Goal: Task Accomplishment & Management: Manage account settings

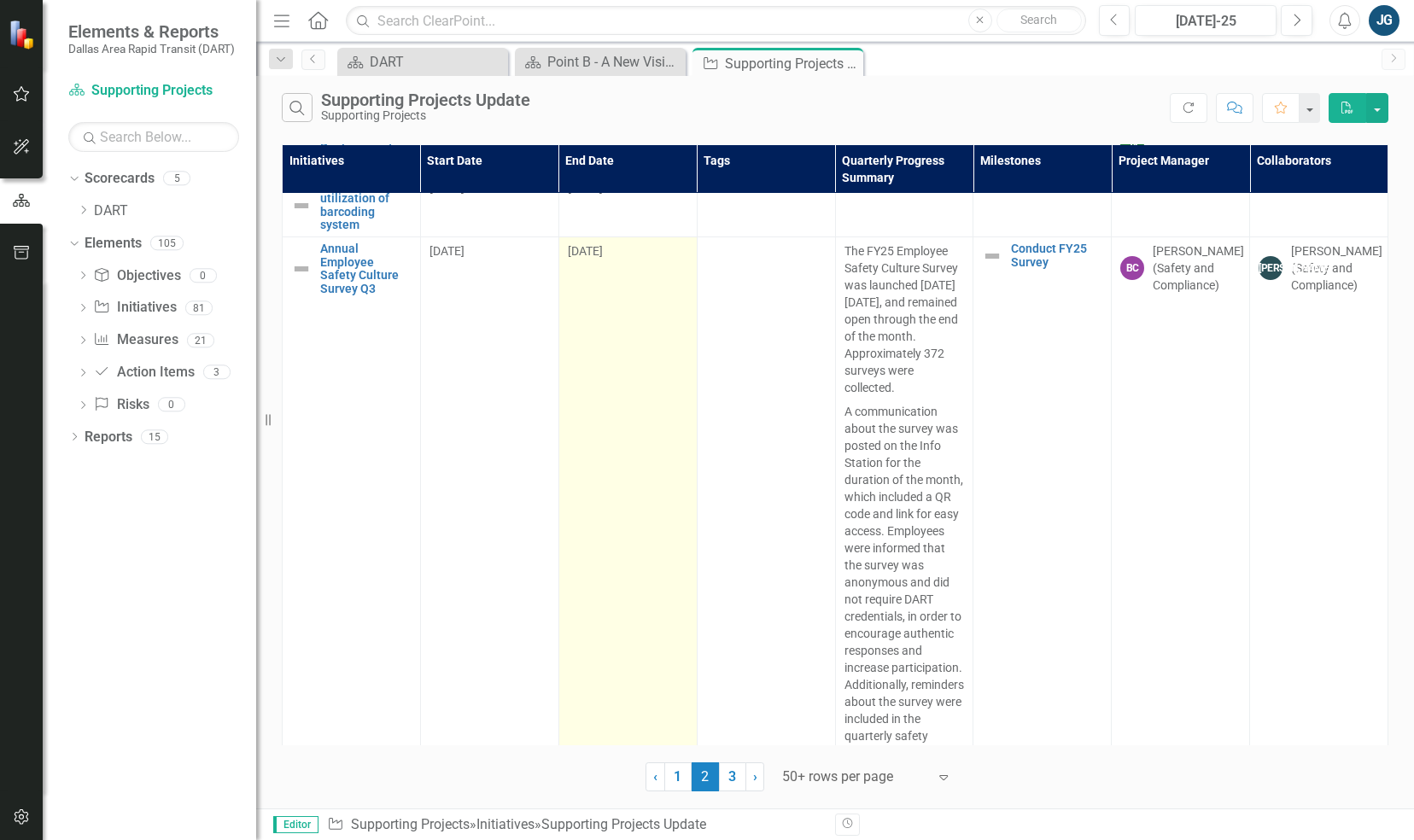
scroll to position [1538, 0]
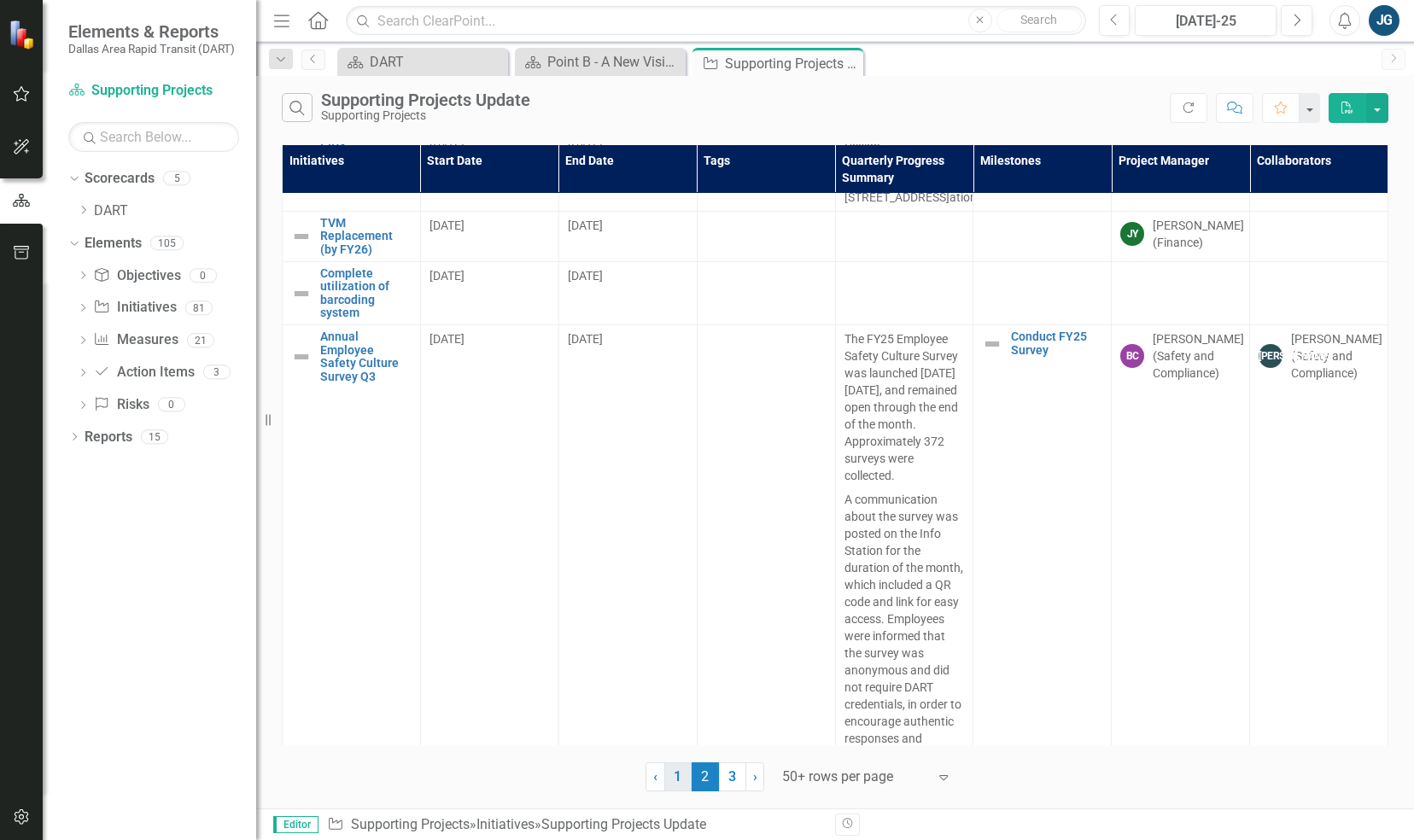
click at [680, 785] on link "1" at bounding box center [677, 776] width 27 height 29
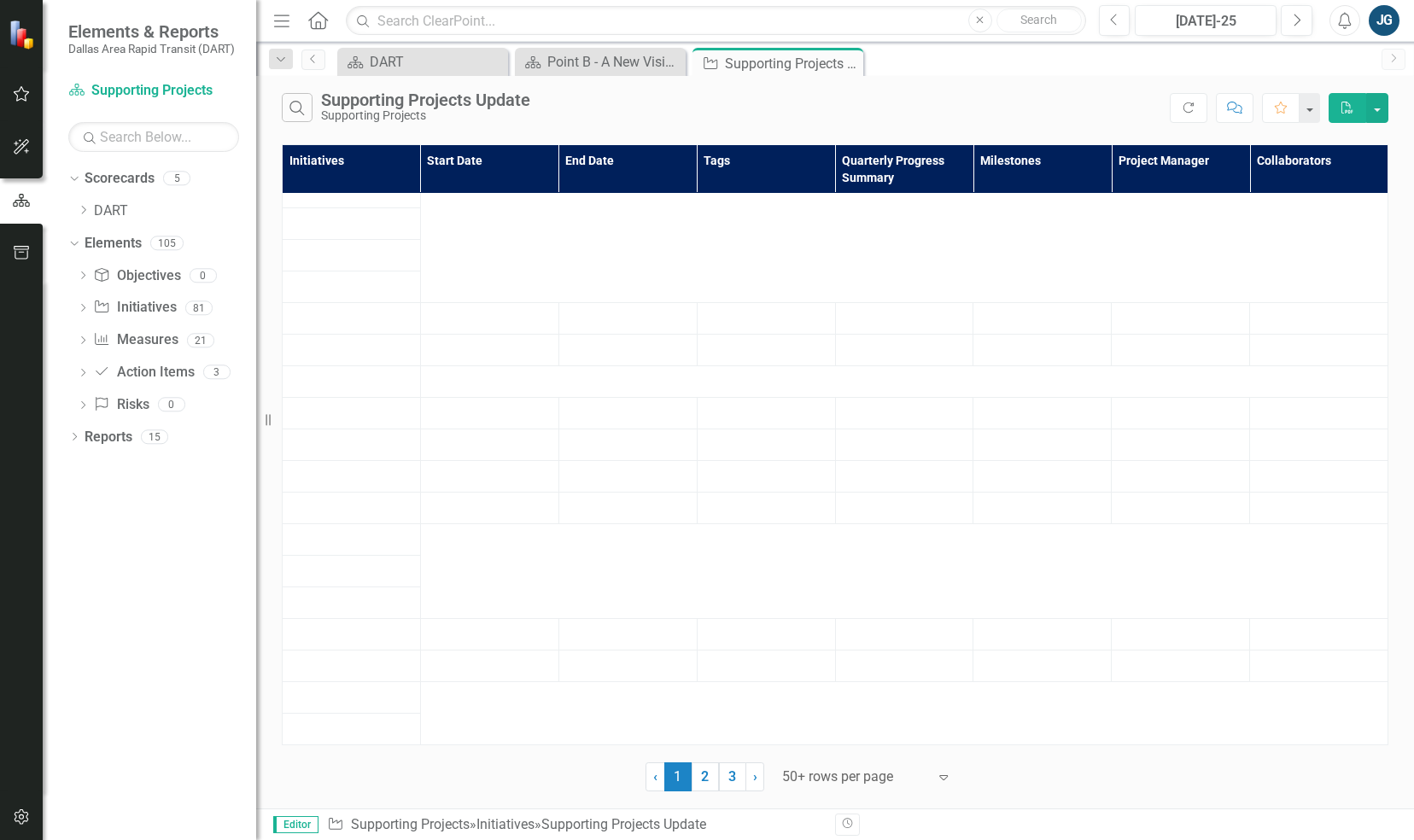
scroll to position [0, 0]
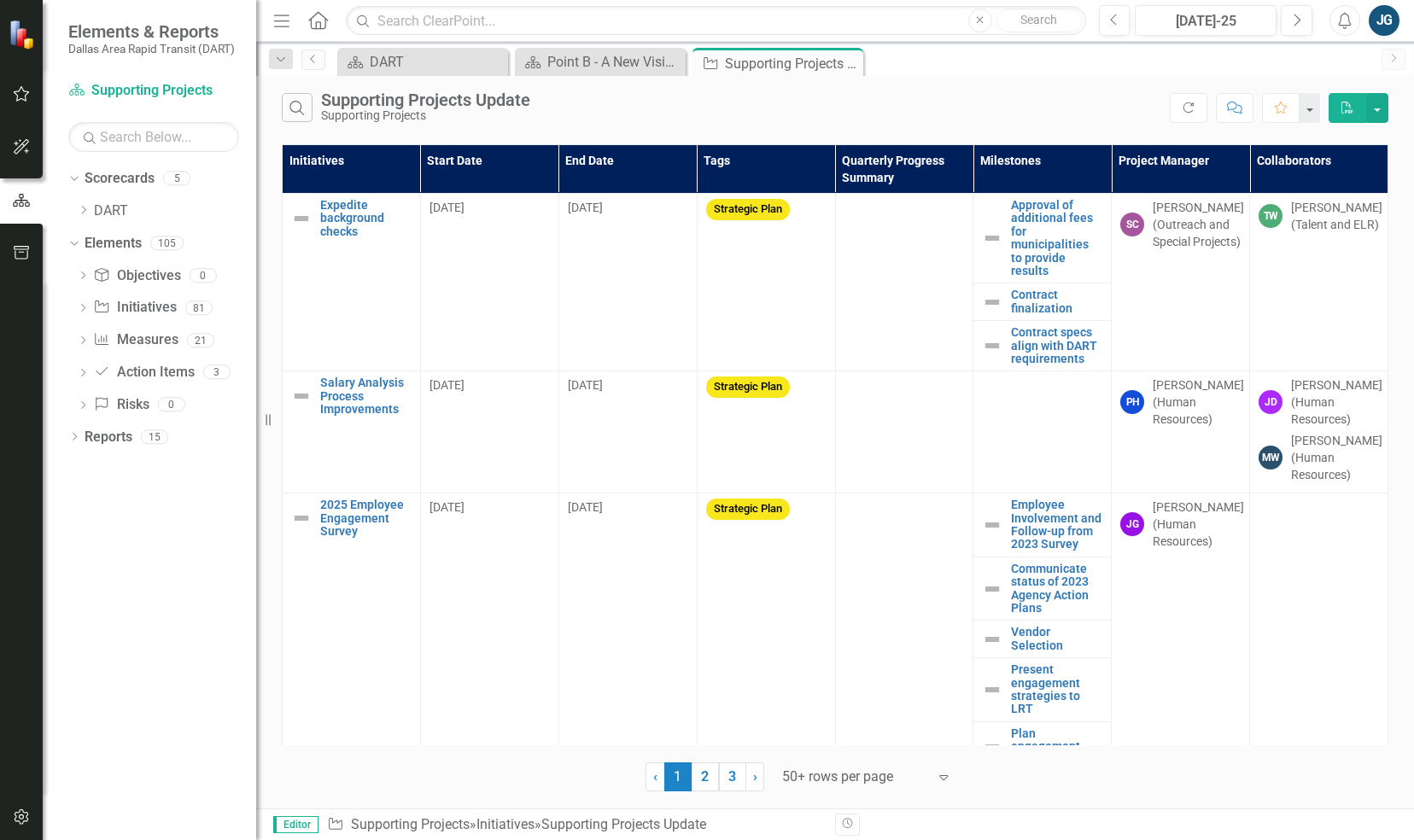
click at [335, 161] on th "Initiatives" at bounding box center [352, 169] width 139 height 49
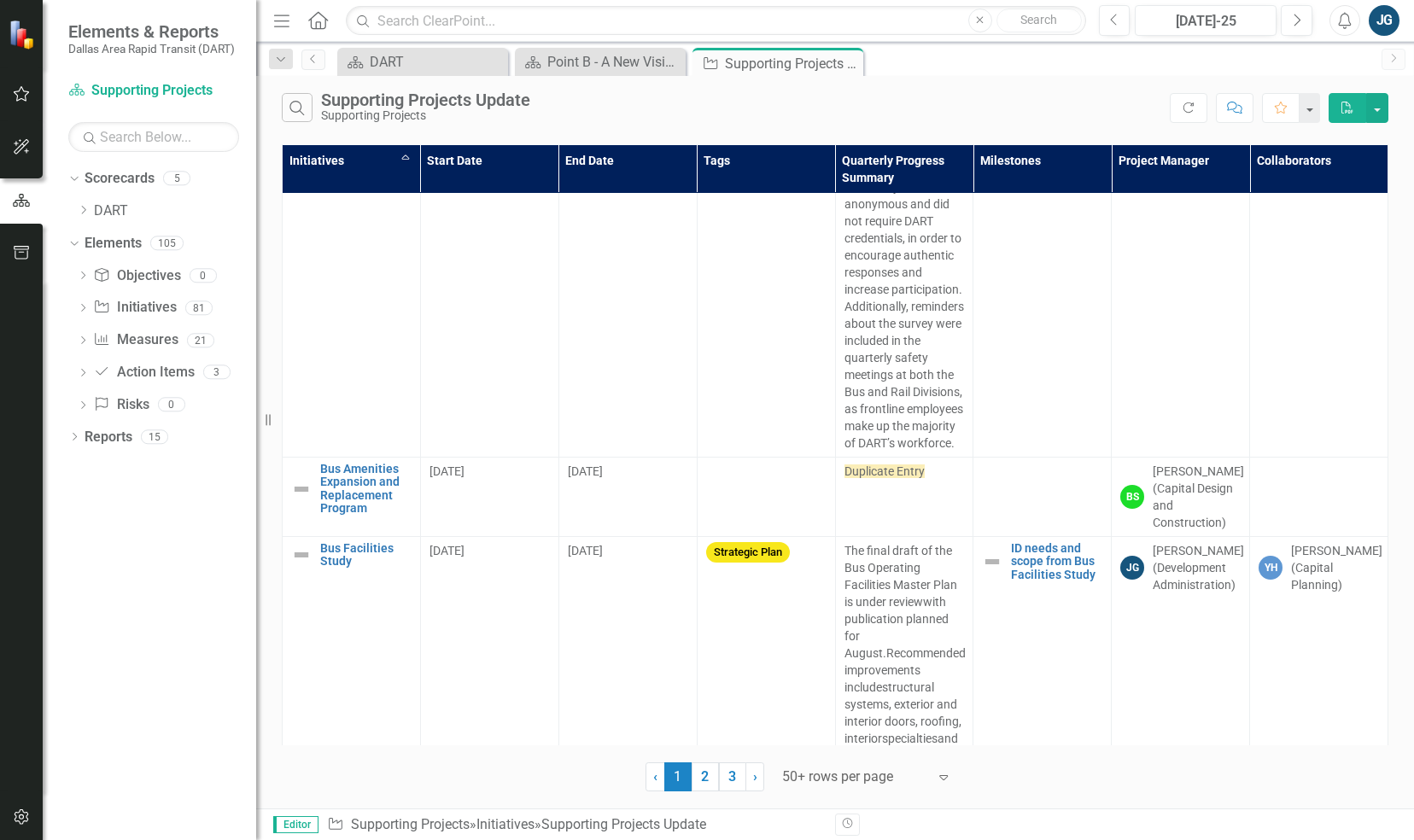
scroll to position [1906, 0]
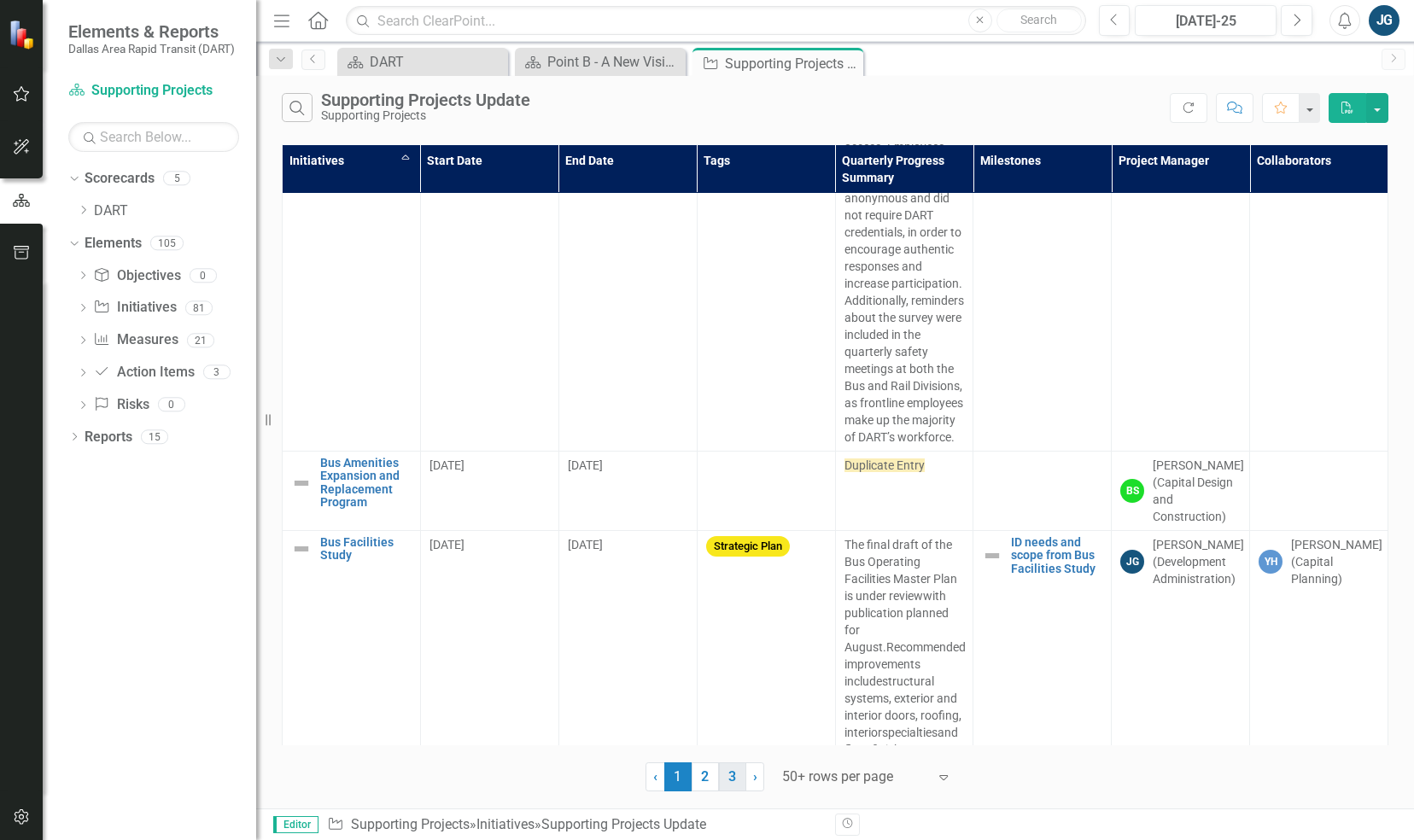
click at [735, 781] on link "3" at bounding box center [732, 776] width 27 height 29
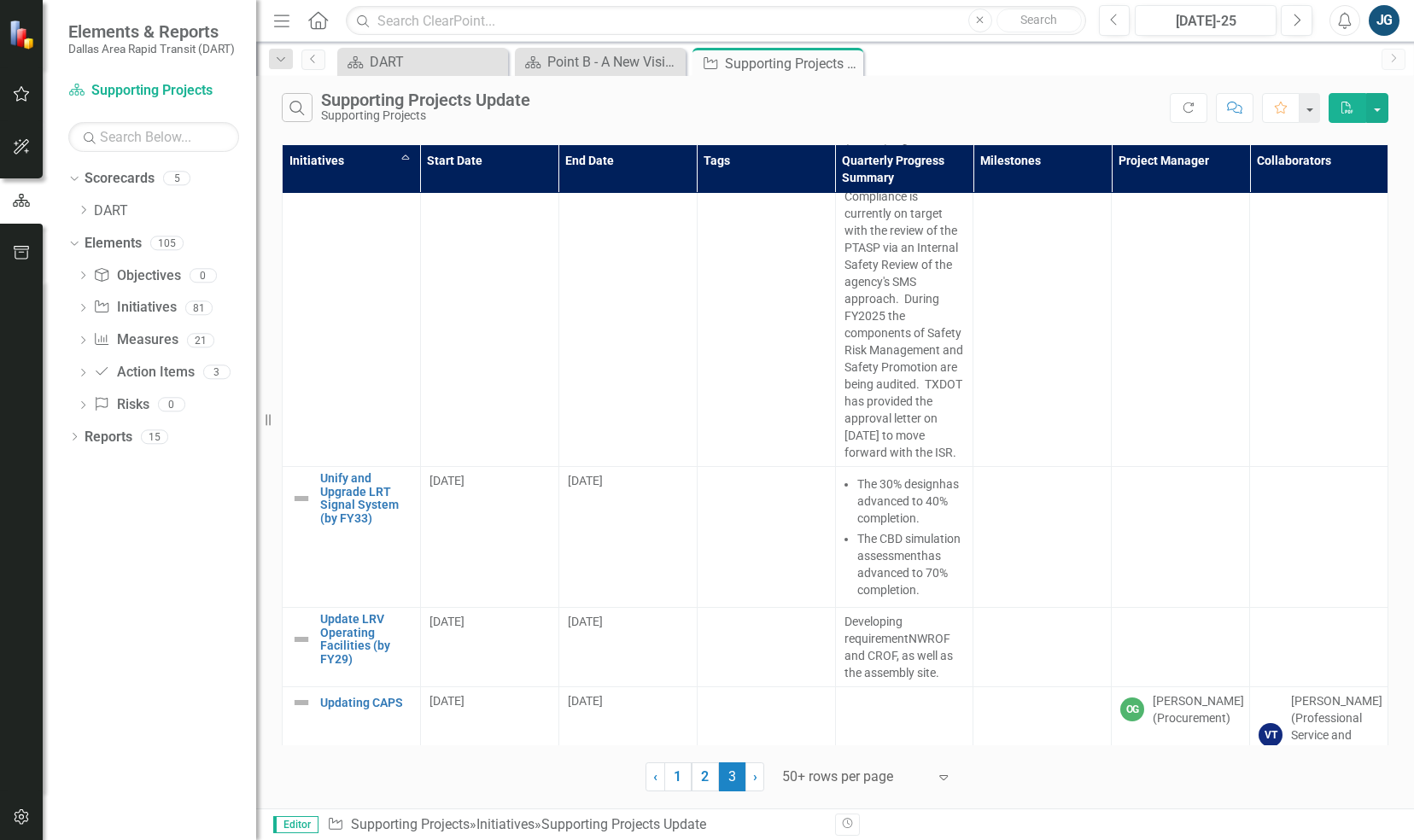
scroll to position [7204, 0]
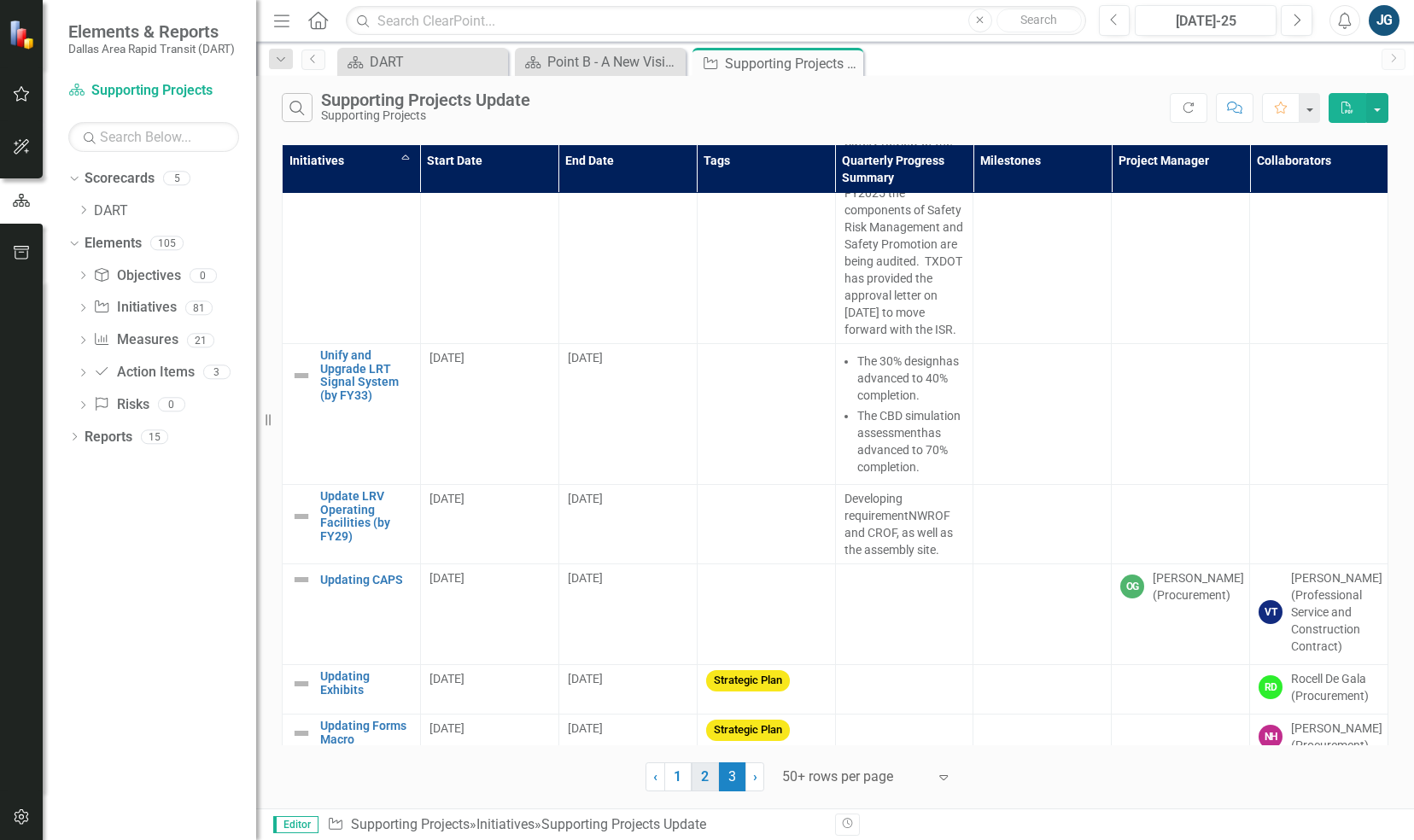
click at [698, 768] on link "2" at bounding box center [705, 776] width 27 height 29
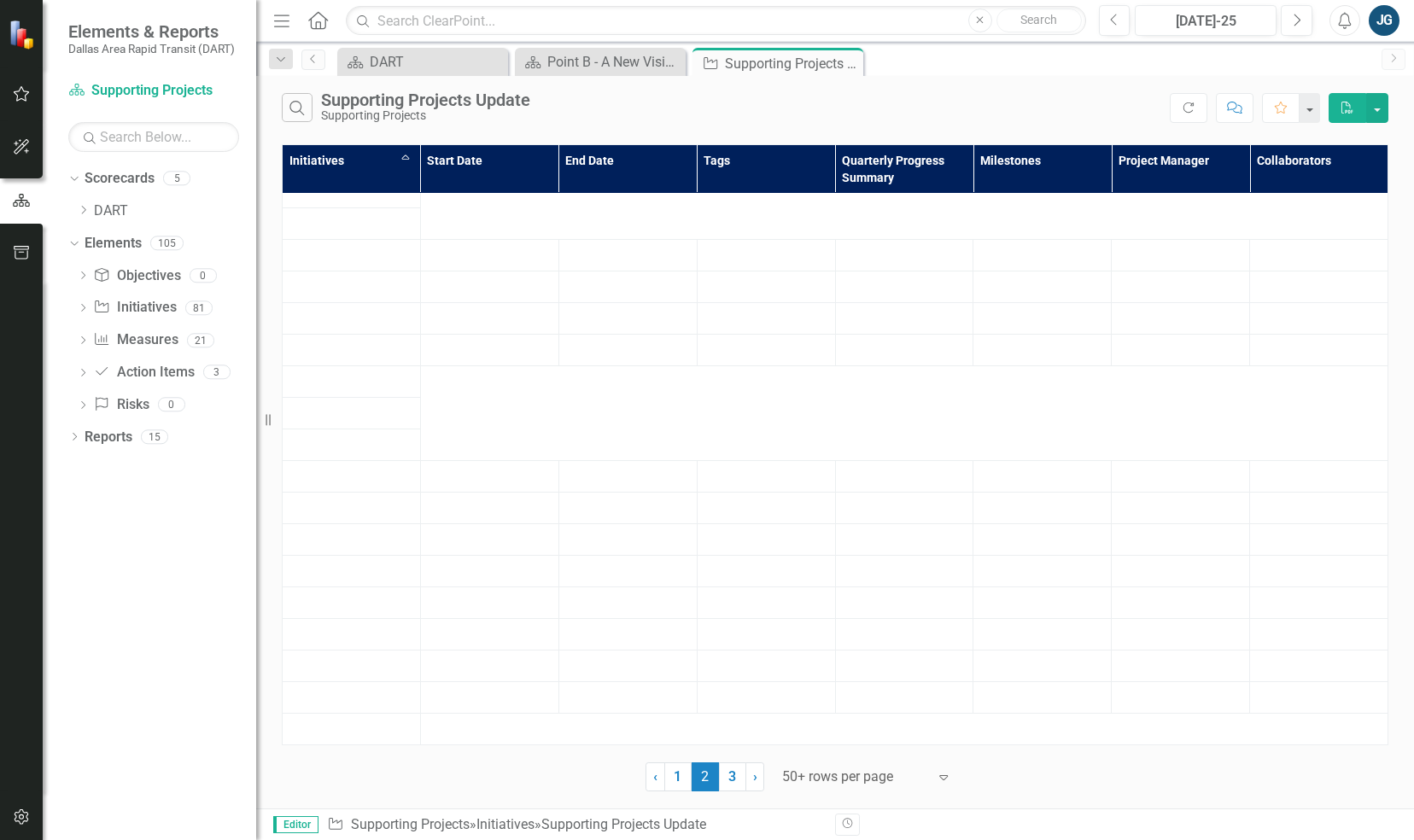
scroll to position [0, 0]
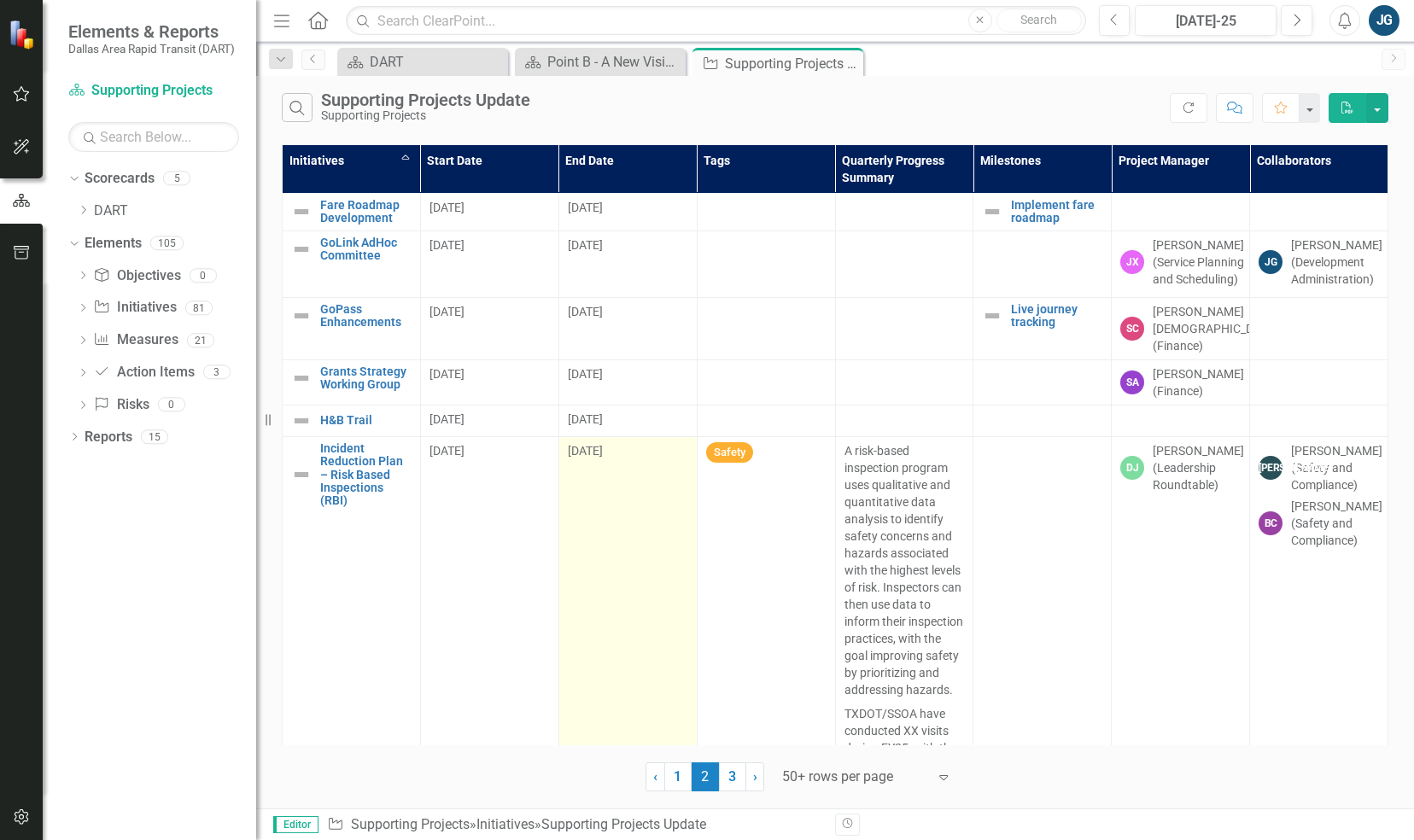
drag, startPoint x: 668, startPoint y: 468, endPoint x: 619, endPoint y: 562, distance: 106.0
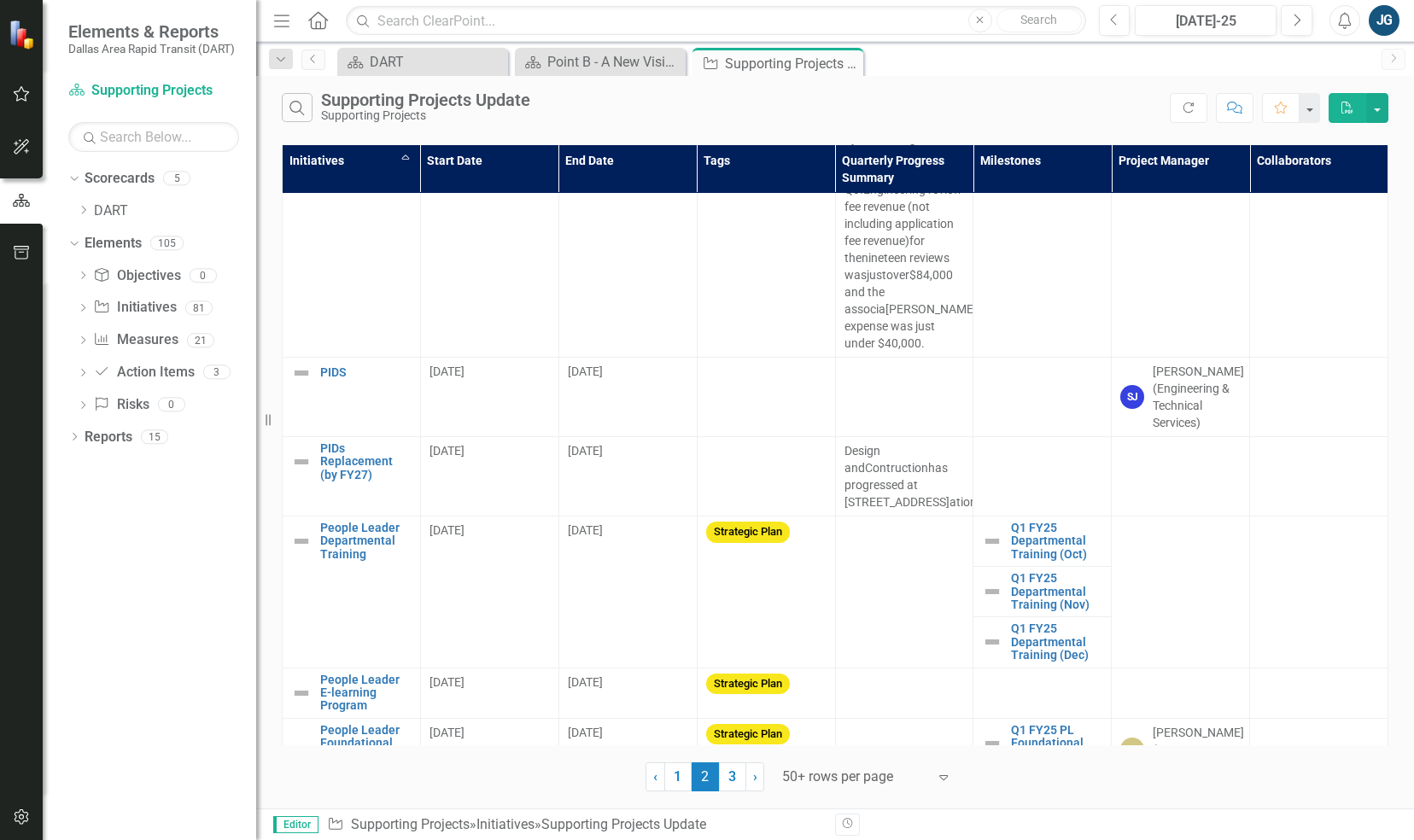
scroll to position [3750, 0]
click at [878, 385] on td at bounding box center [904, 397] width 139 height 79
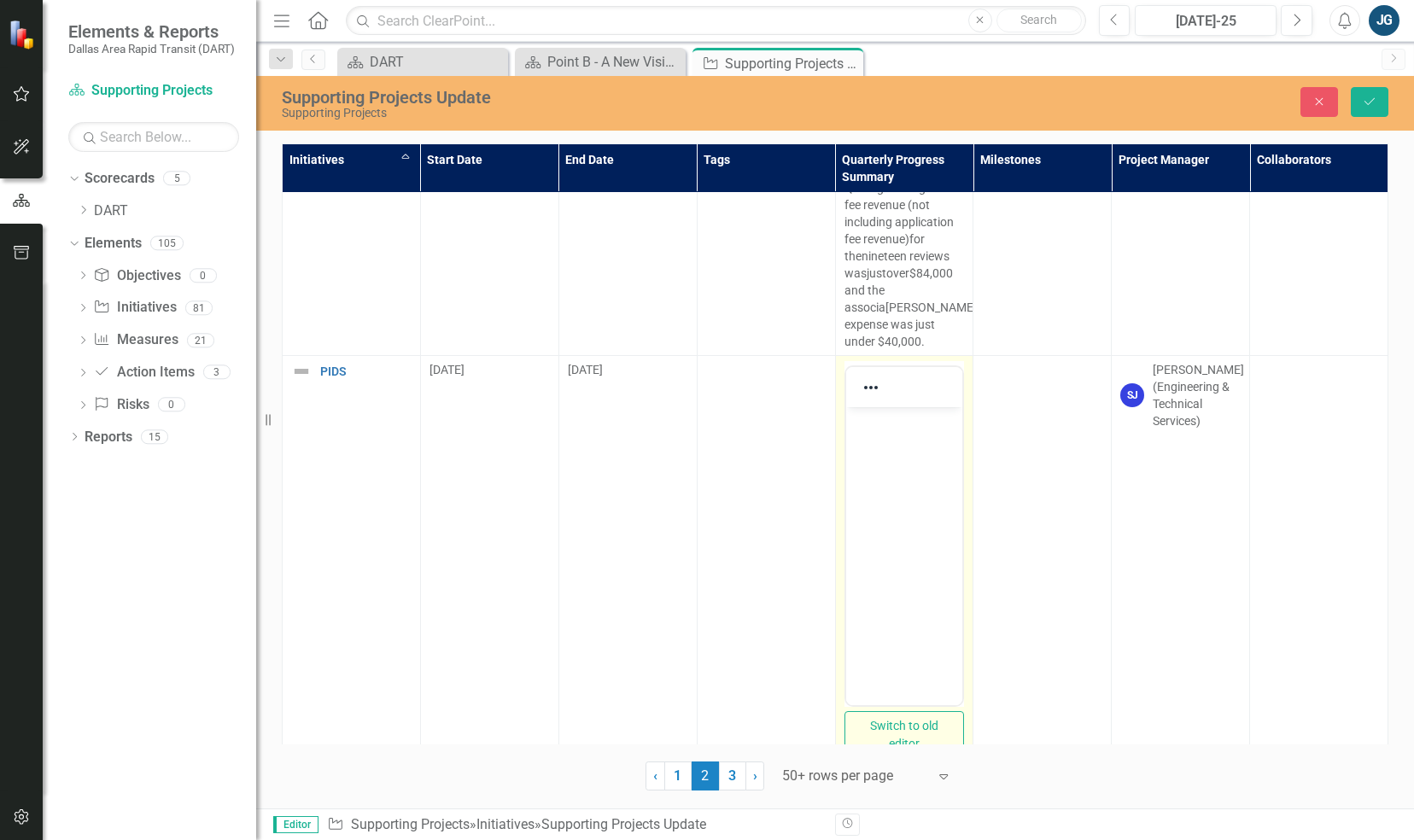
scroll to position [0, 0]
click at [889, 458] on body "Rich Text Area. Press ALT-0 for help." at bounding box center [904, 535] width 117 height 256
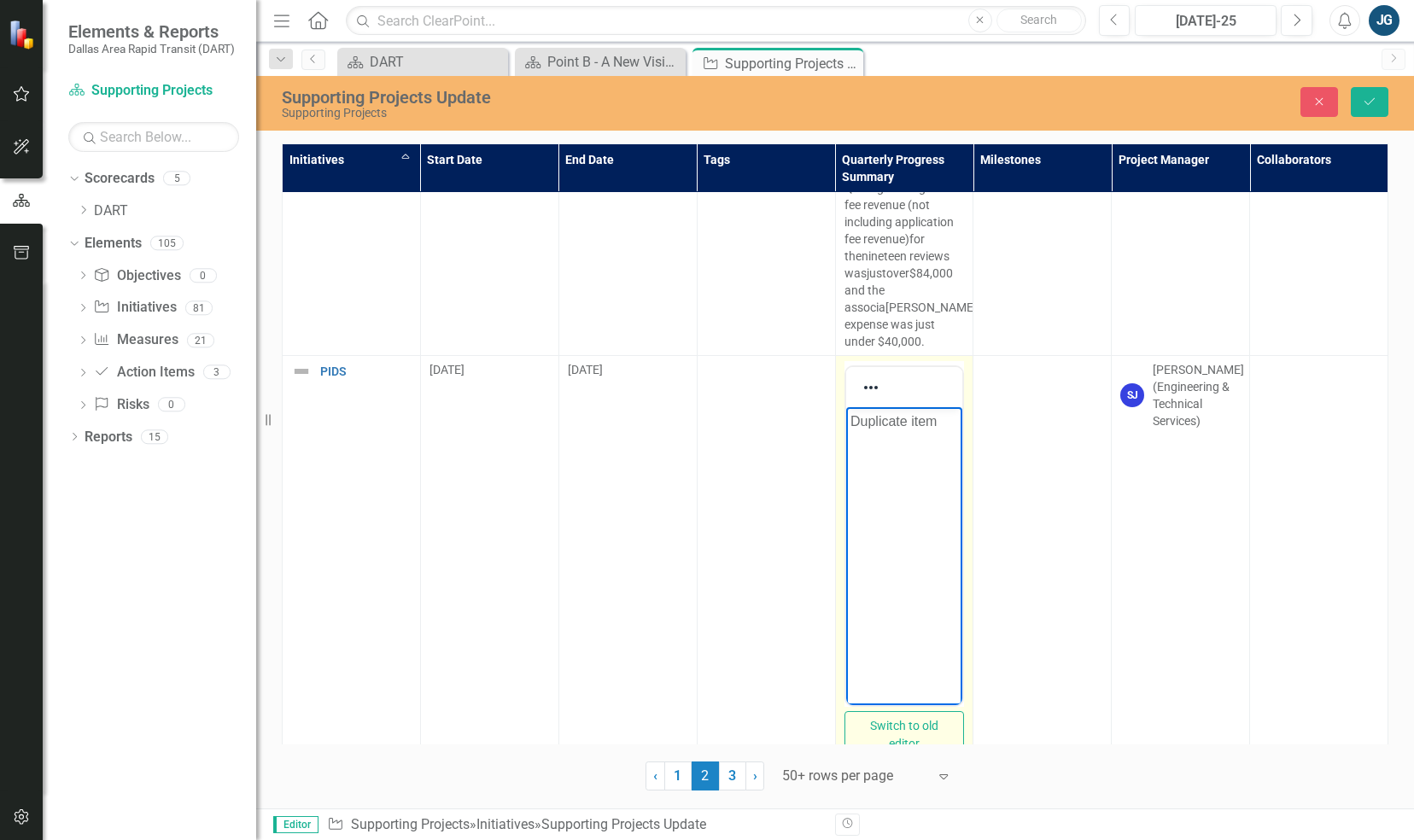
click at [904, 421] on p "Duplicate item" at bounding box center [904, 421] width 109 height 20
click at [866, 378] on icon "Reveal or hide additional toolbar items" at bounding box center [871, 387] width 20 height 20
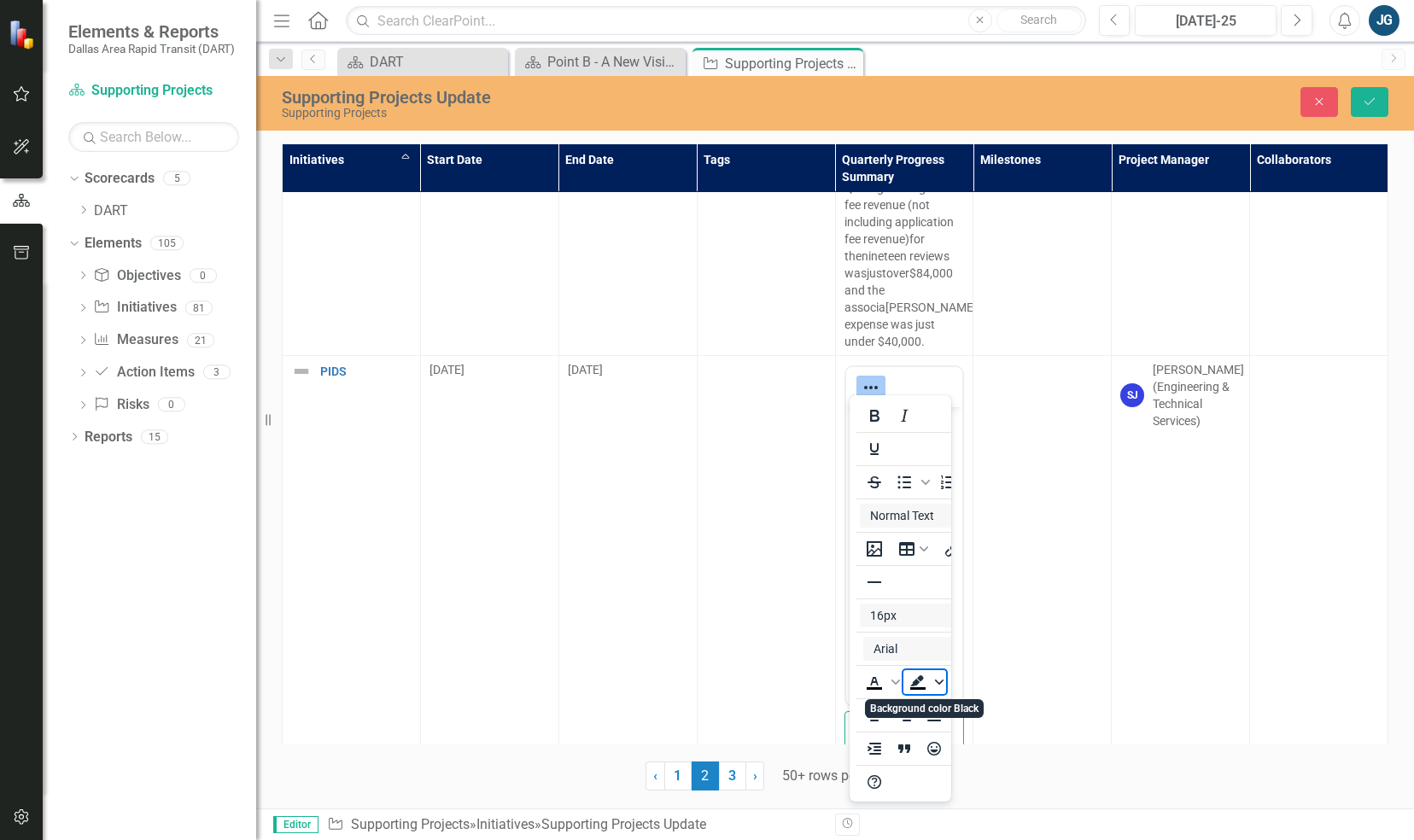
click at [939, 684] on icon "Background color Black" at bounding box center [940, 683] width 9 height 5
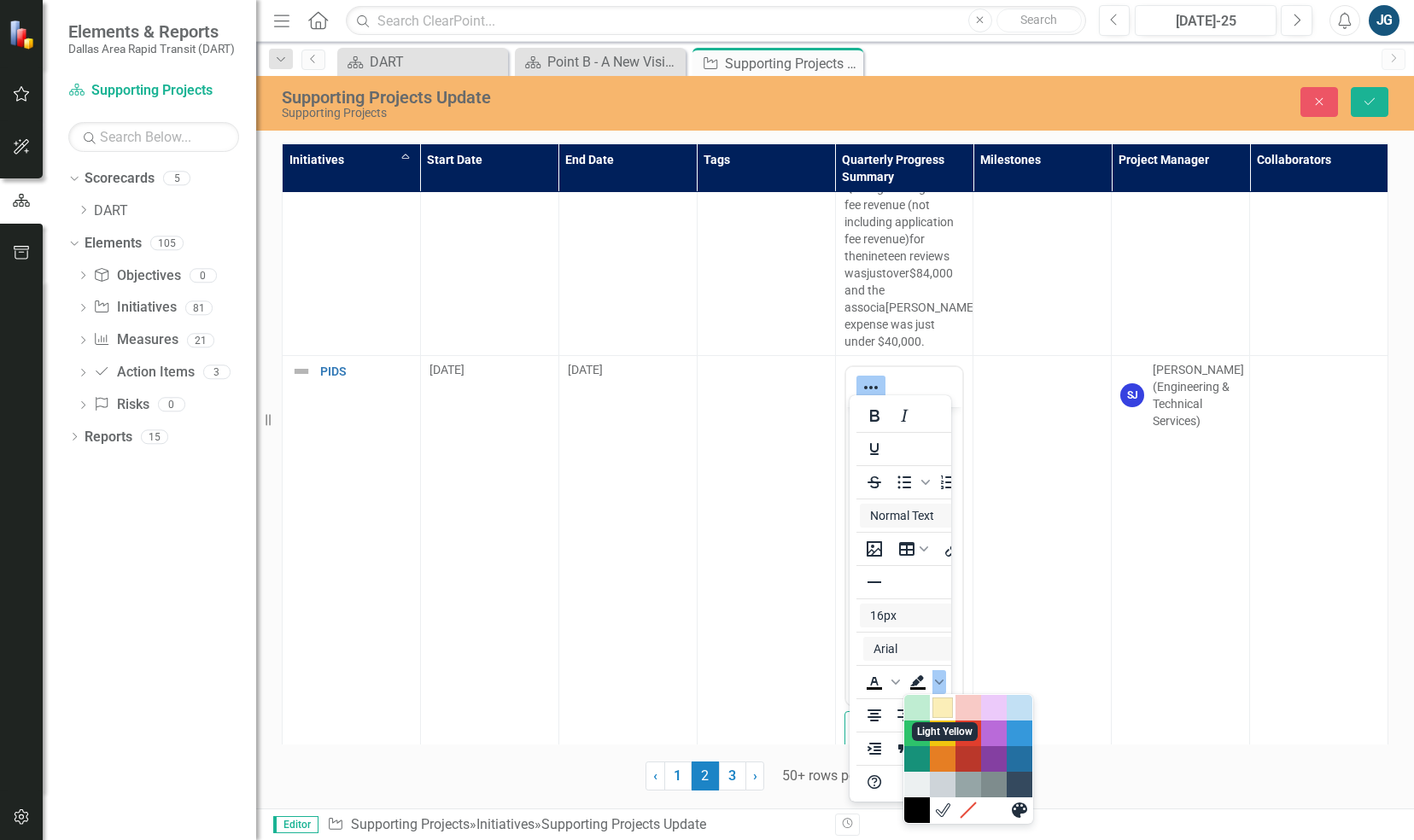
click at [940, 704] on div "Light Yellow" at bounding box center [942, 708] width 20 height 20
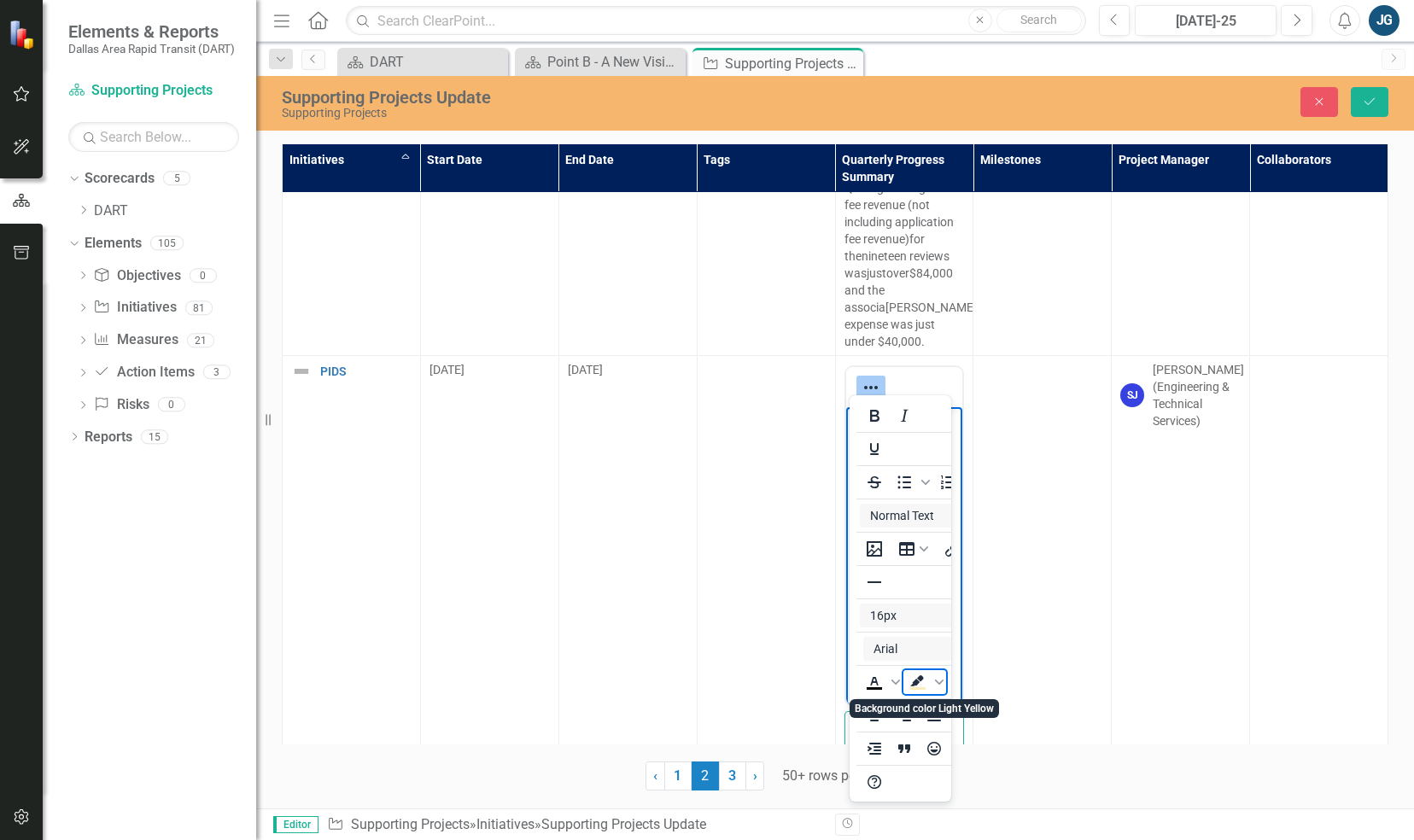
click at [924, 688] on icon "Background color Light Yellow" at bounding box center [918, 688] width 15 height 3
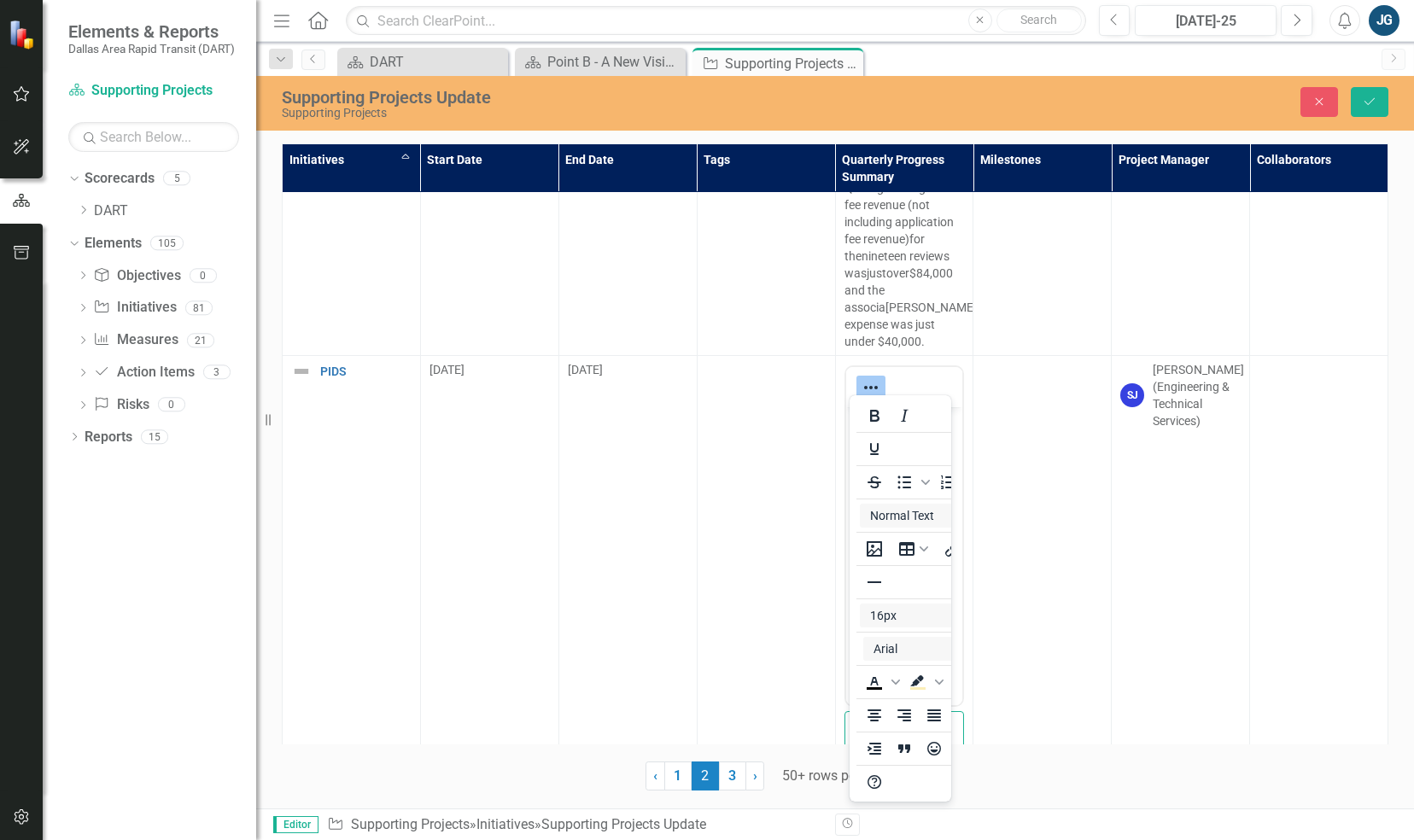
click at [1069, 517] on td at bounding box center [1042, 567] width 139 height 422
click at [1388, 100] on button "Save" at bounding box center [1369, 102] width 38 height 30
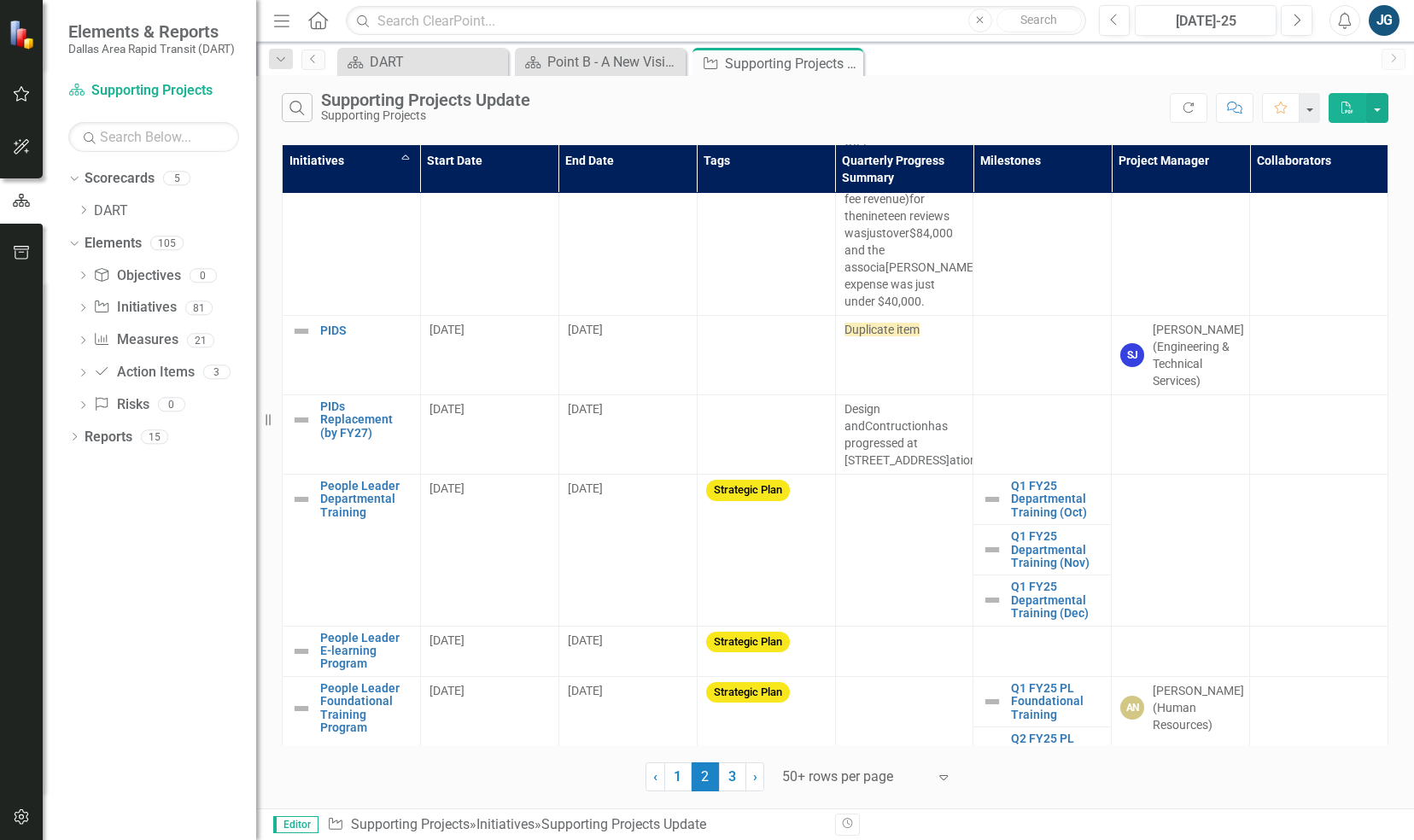
scroll to position [3793, 0]
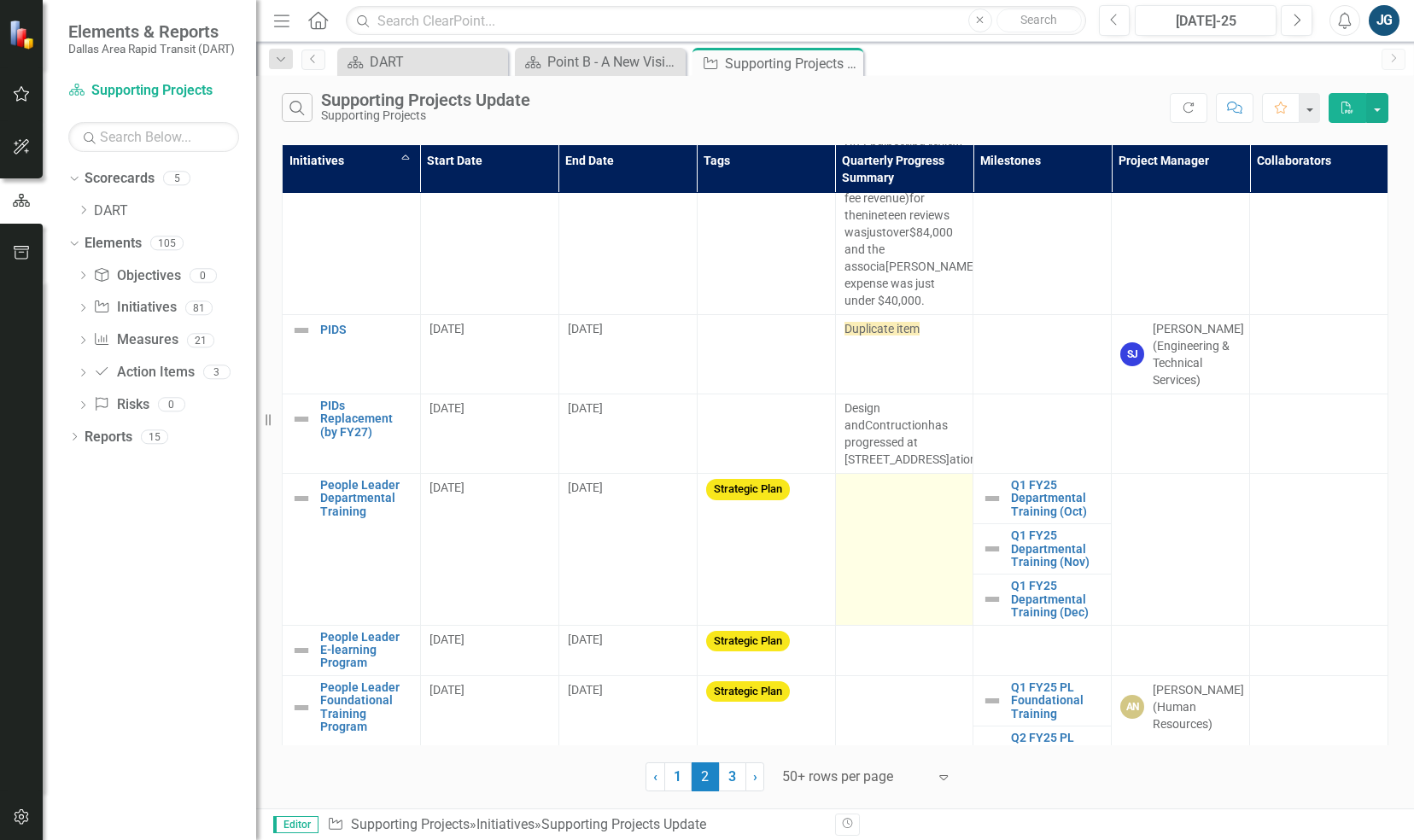
click at [936, 535] on td at bounding box center [904, 550] width 139 height 152
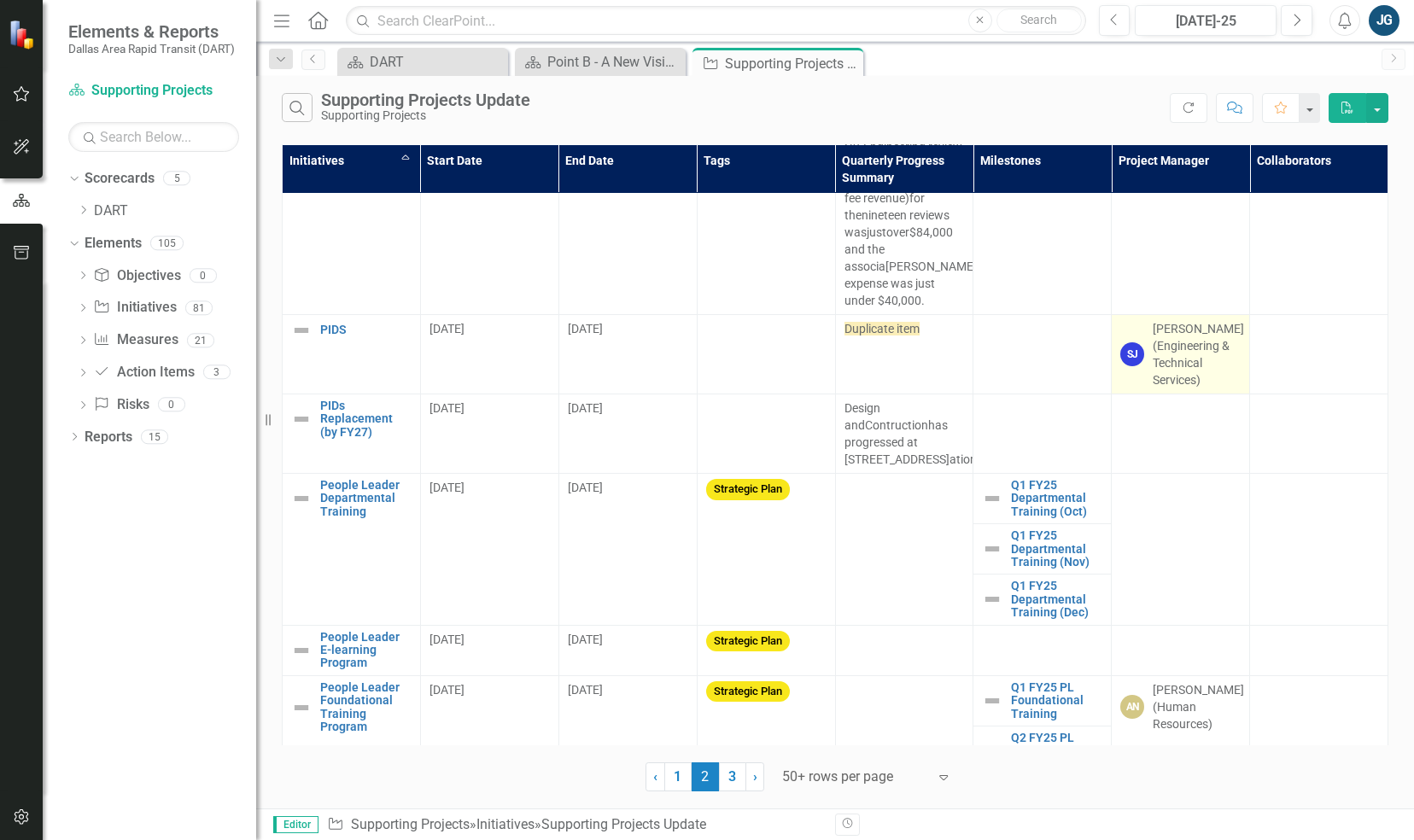
click at [1204, 362] on div "[PERSON_NAME] (Engineering & Technical Services)" at bounding box center [1198, 354] width 91 height 68
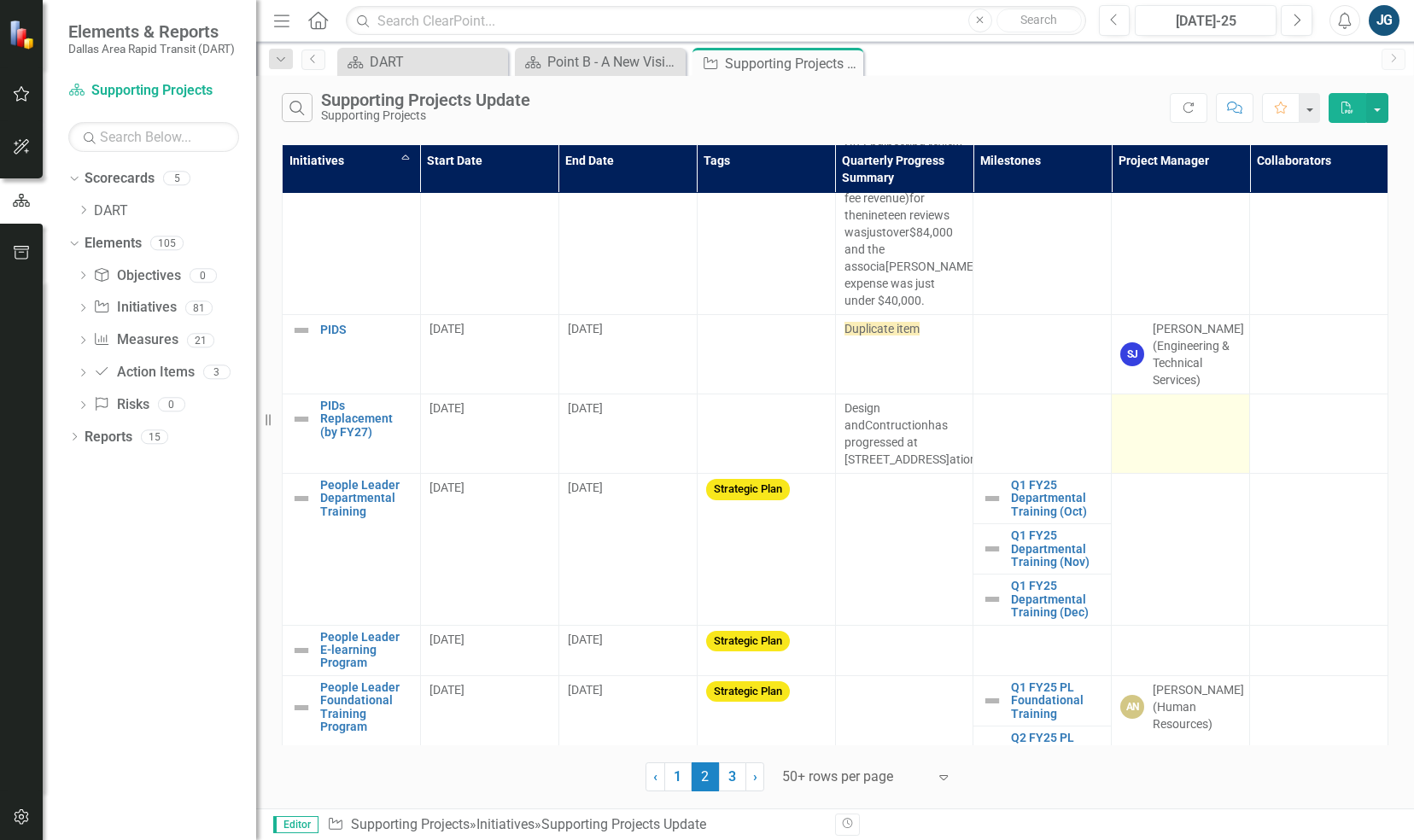
click at [1182, 421] on td at bounding box center [1181, 435] width 139 height 79
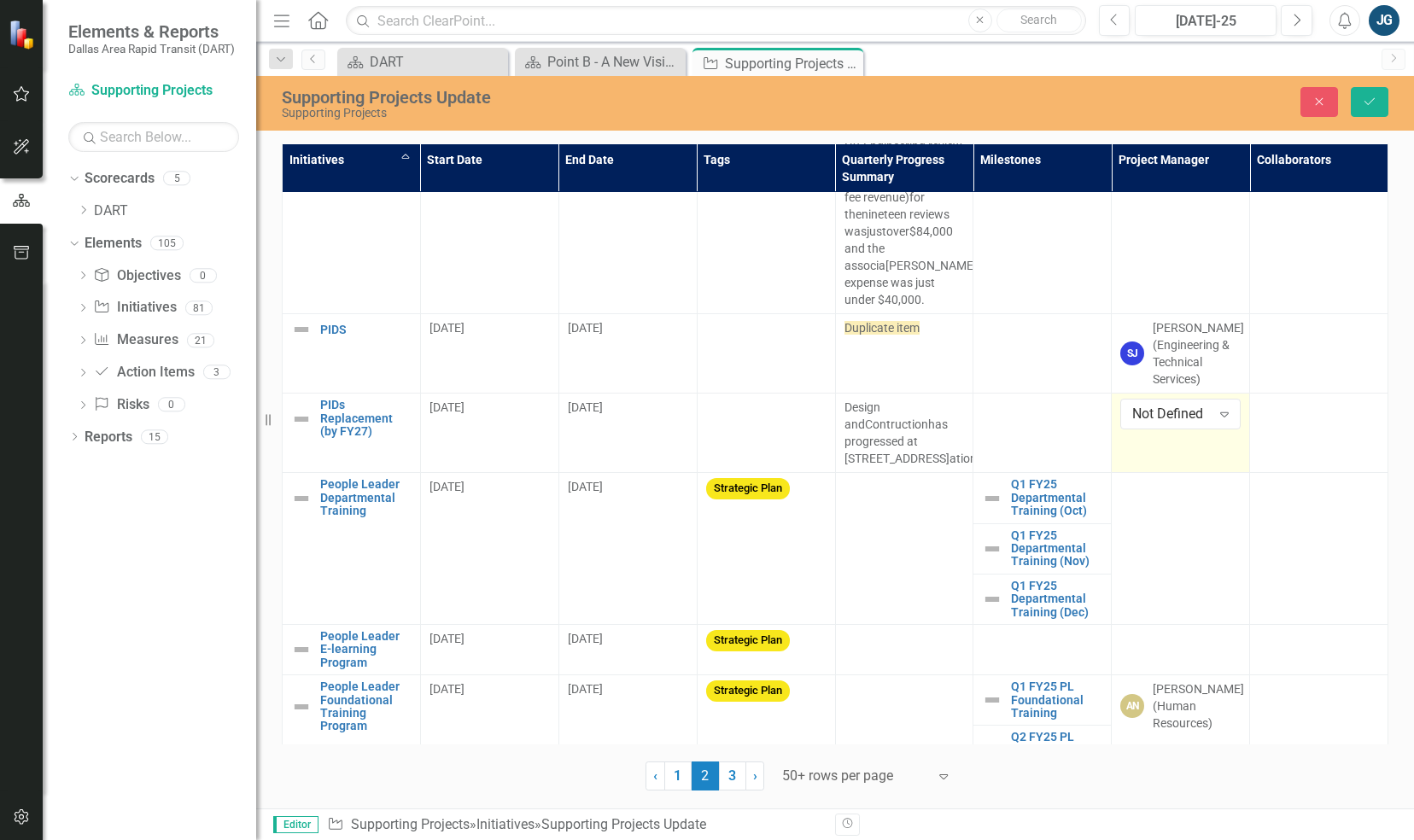
click at [1182, 421] on div "Not Defined Expand" at bounding box center [1180, 414] width 120 height 31
type input "gessn"
click at [1189, 466] on div "[PERSON_NAME] er (Development Administration)" at bounding box center [1183, 467] width 110 height 78
click at [1264, 428] on td at bounding box center [1319, 434] width 139 height 79
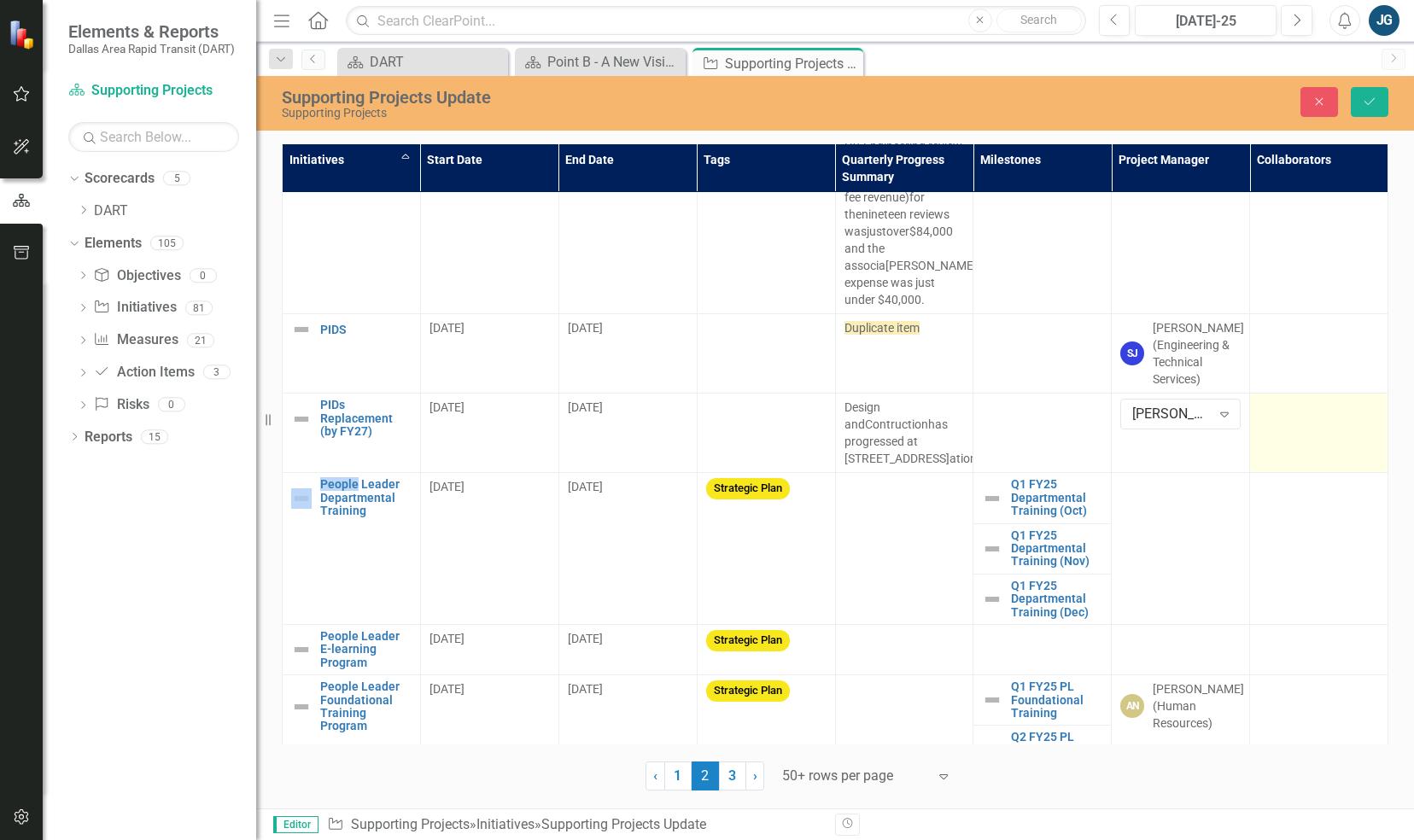
click at [1264, 428] on td at bounding box center [1319, 434] width 139 height 79
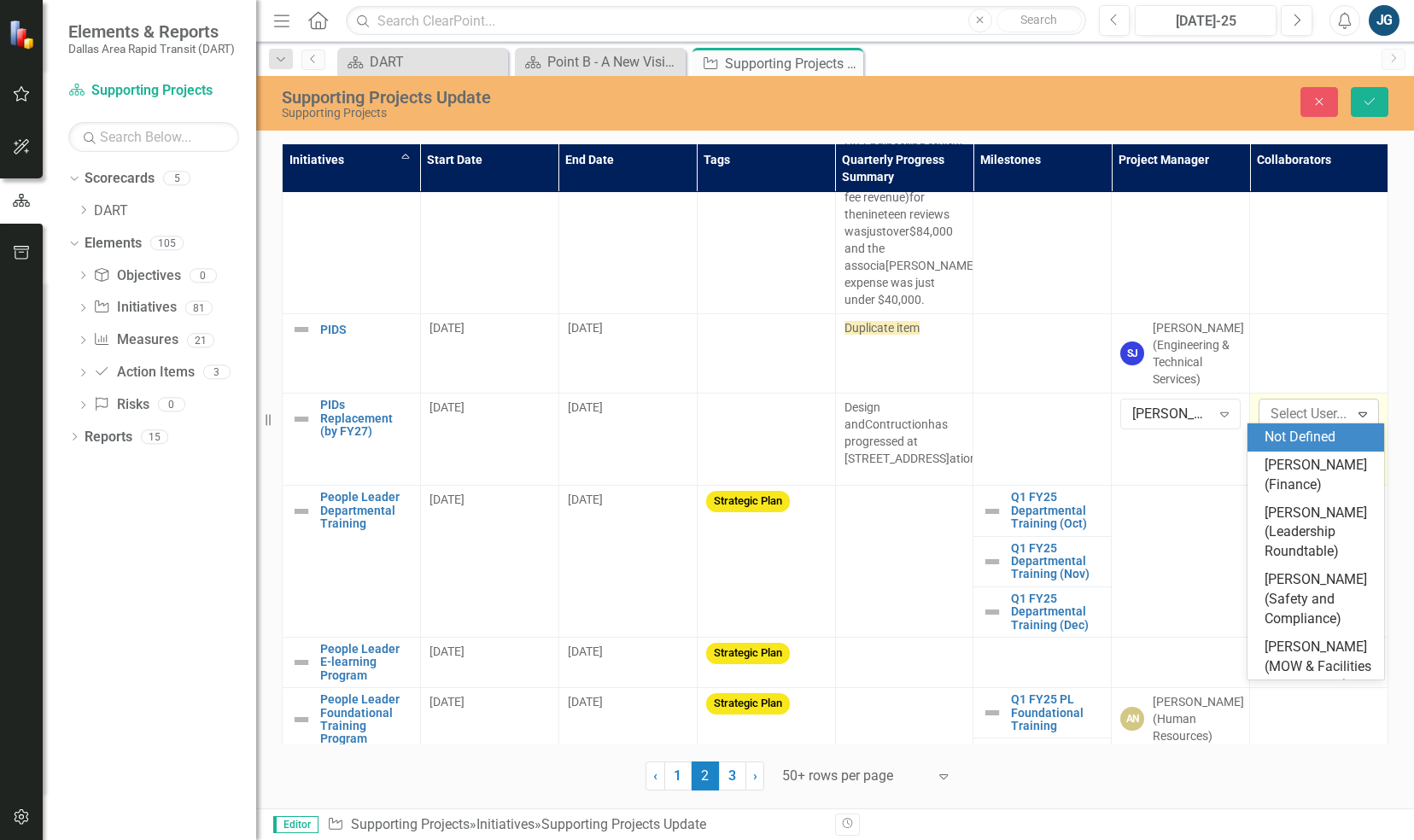
drag, startPoint x: 1264, startPoint y: 428, endPoint x: 1266, endPoint y: 420, distance: 8.2
click at [1266, 420] on div "Select User..." at bounding box center [1304, 414] width 85 height 26
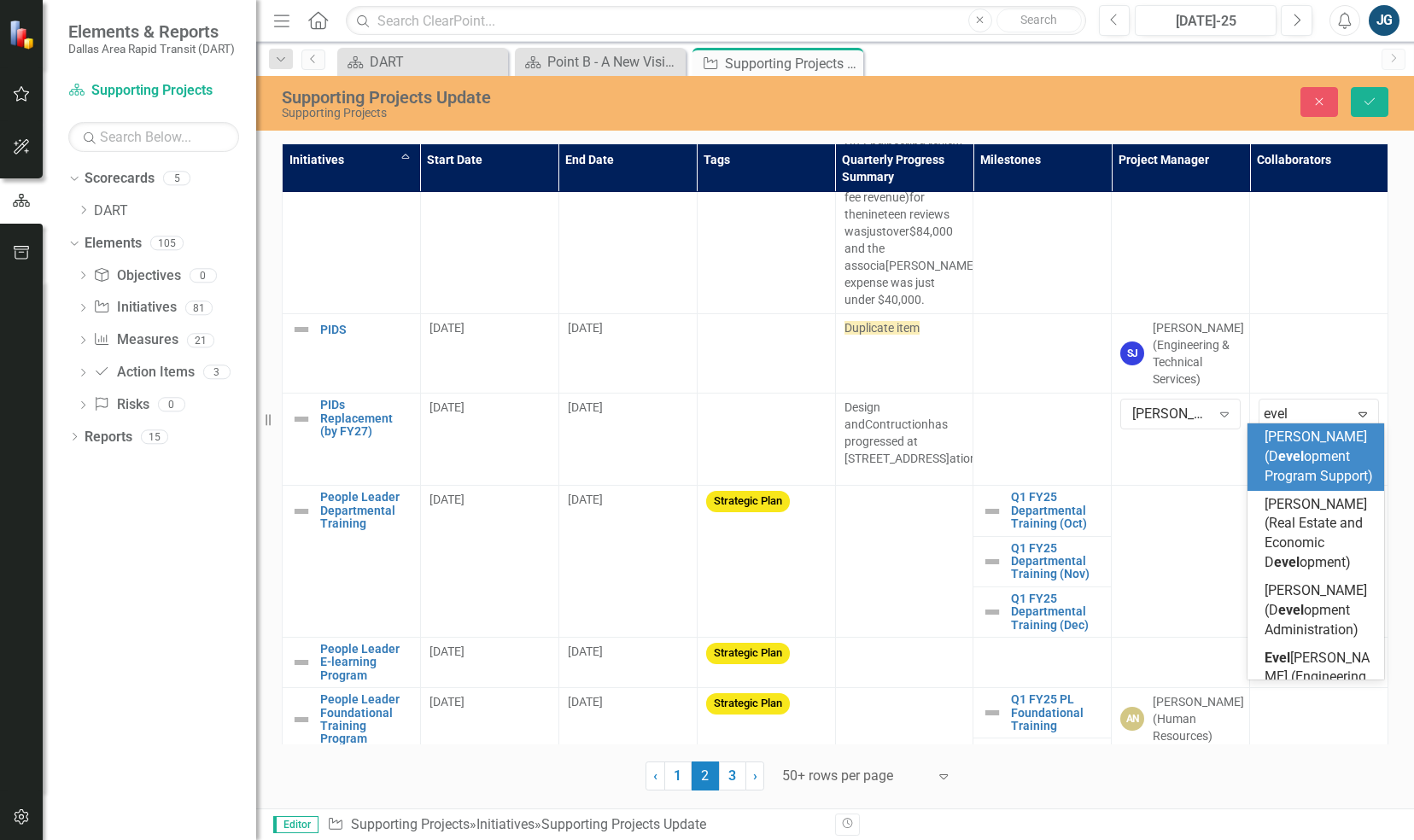
type input "eveli"
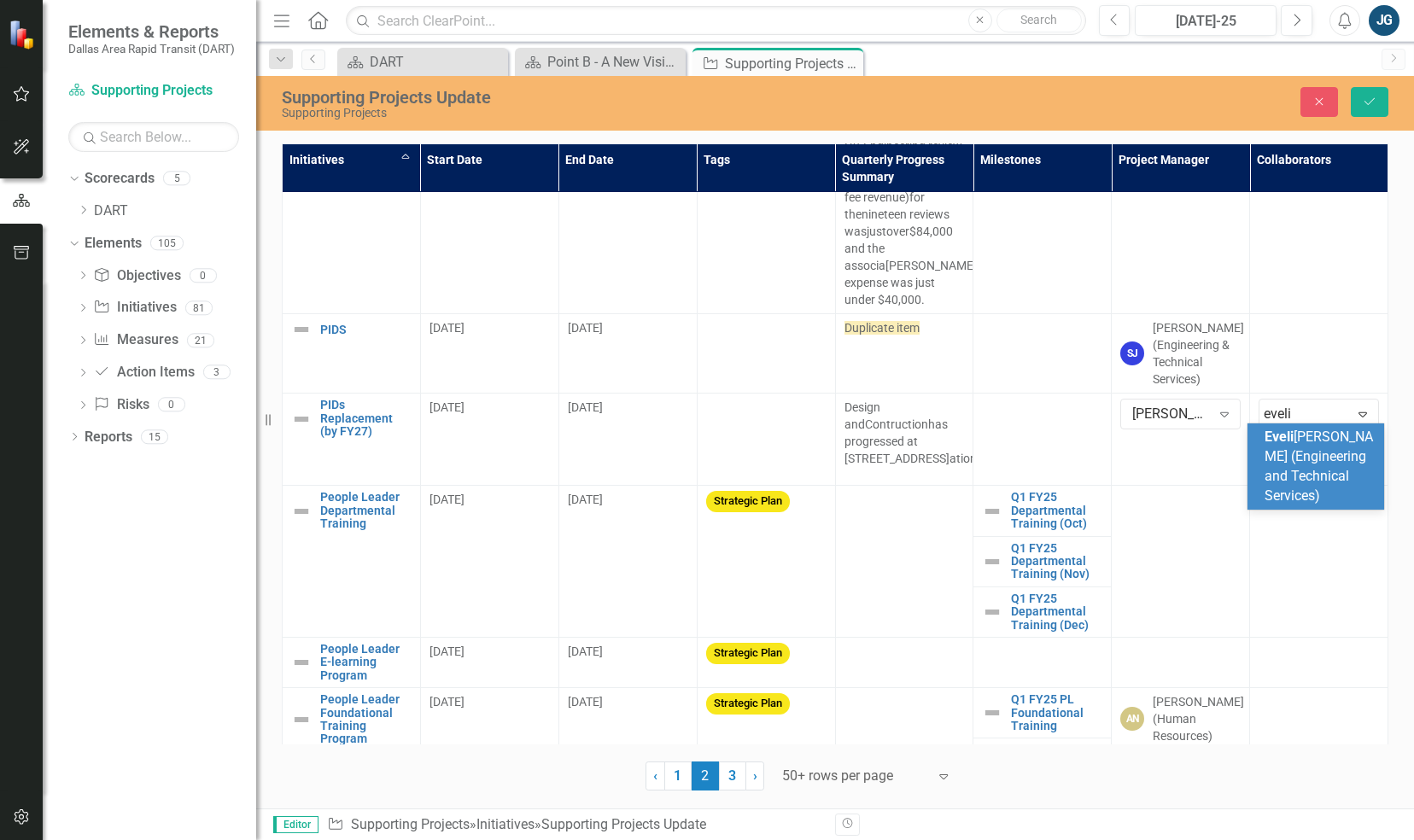
click at [1286, 450] on span "[PERSON_NAME] (Engineering and Technical Services)" at bounding box center [1319, 465] width 109 height 75
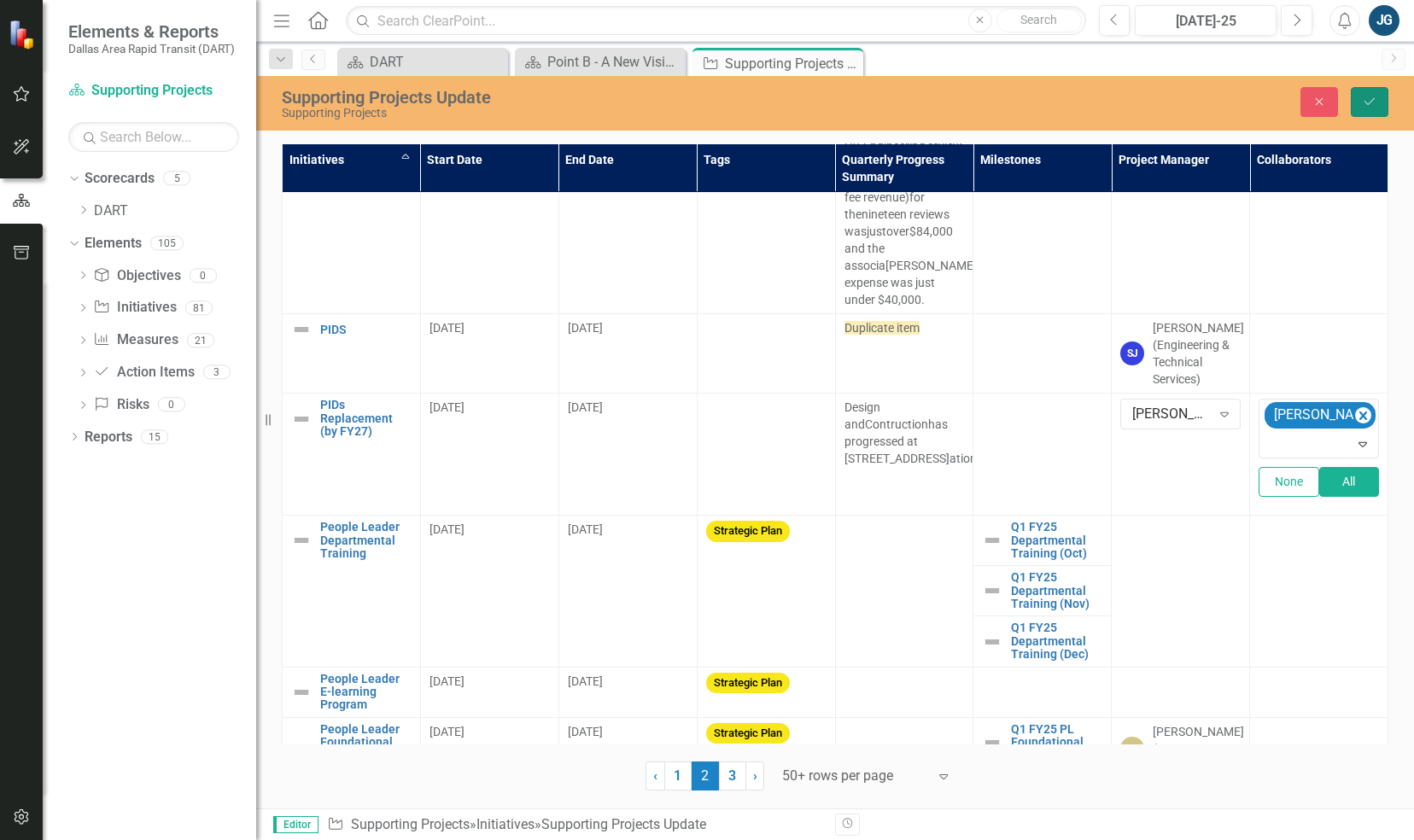
click at [1375, 104] on icon "Save" at bounding box center [1369, 102] width 15 height 12
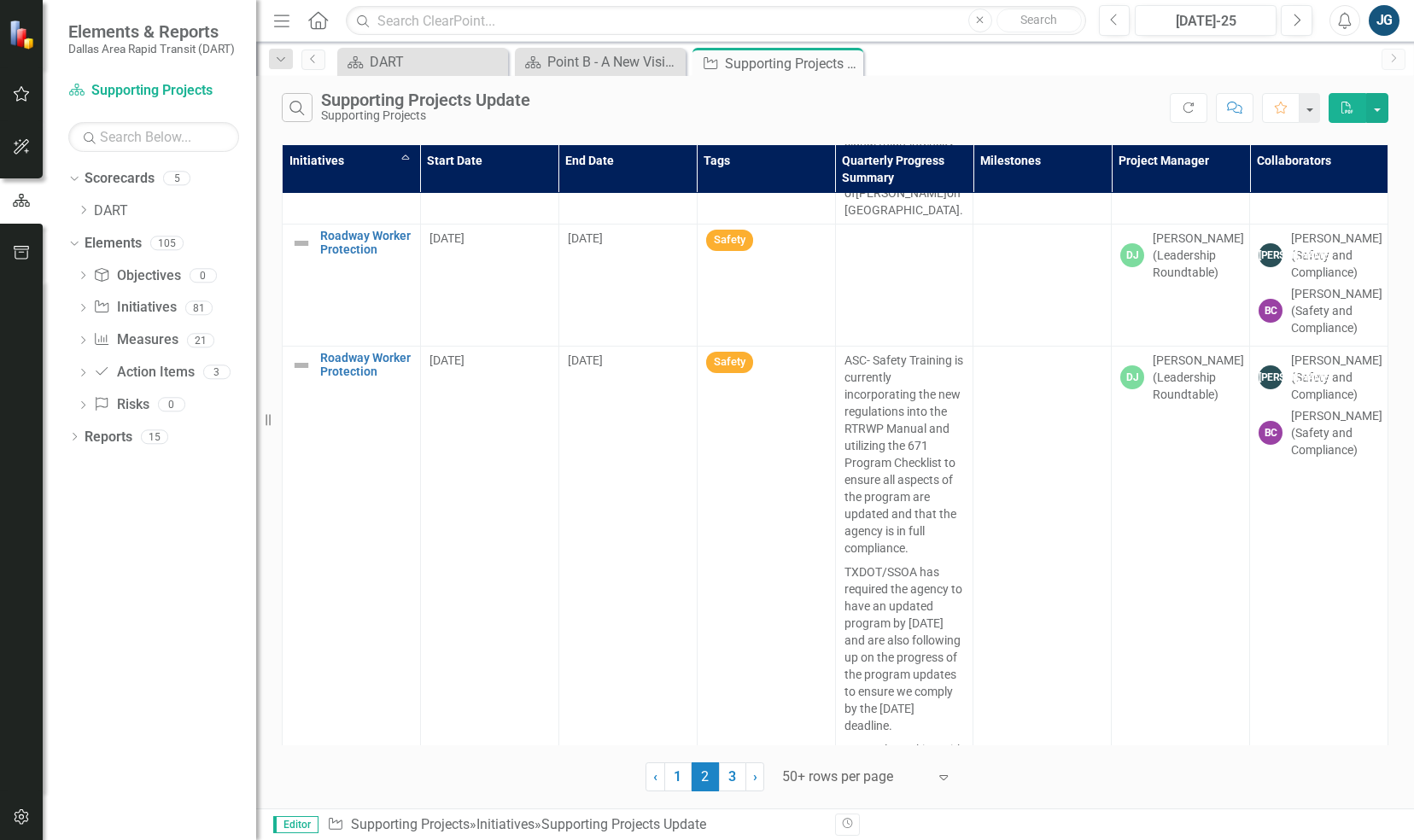
scroll to position [6915, 0]
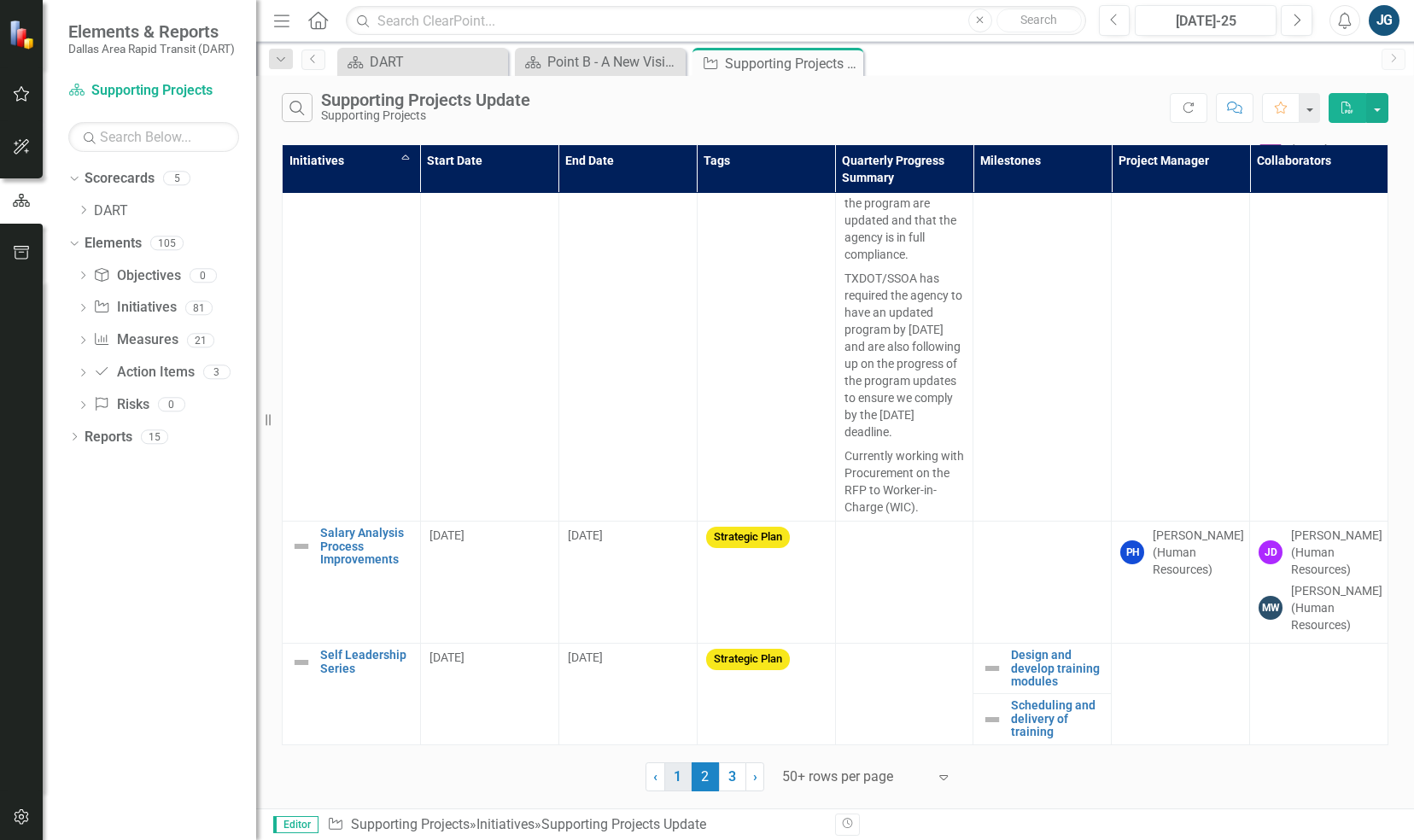
click at [682, 781] on link "1" at bounding box center [677, 776] width 27 height 29
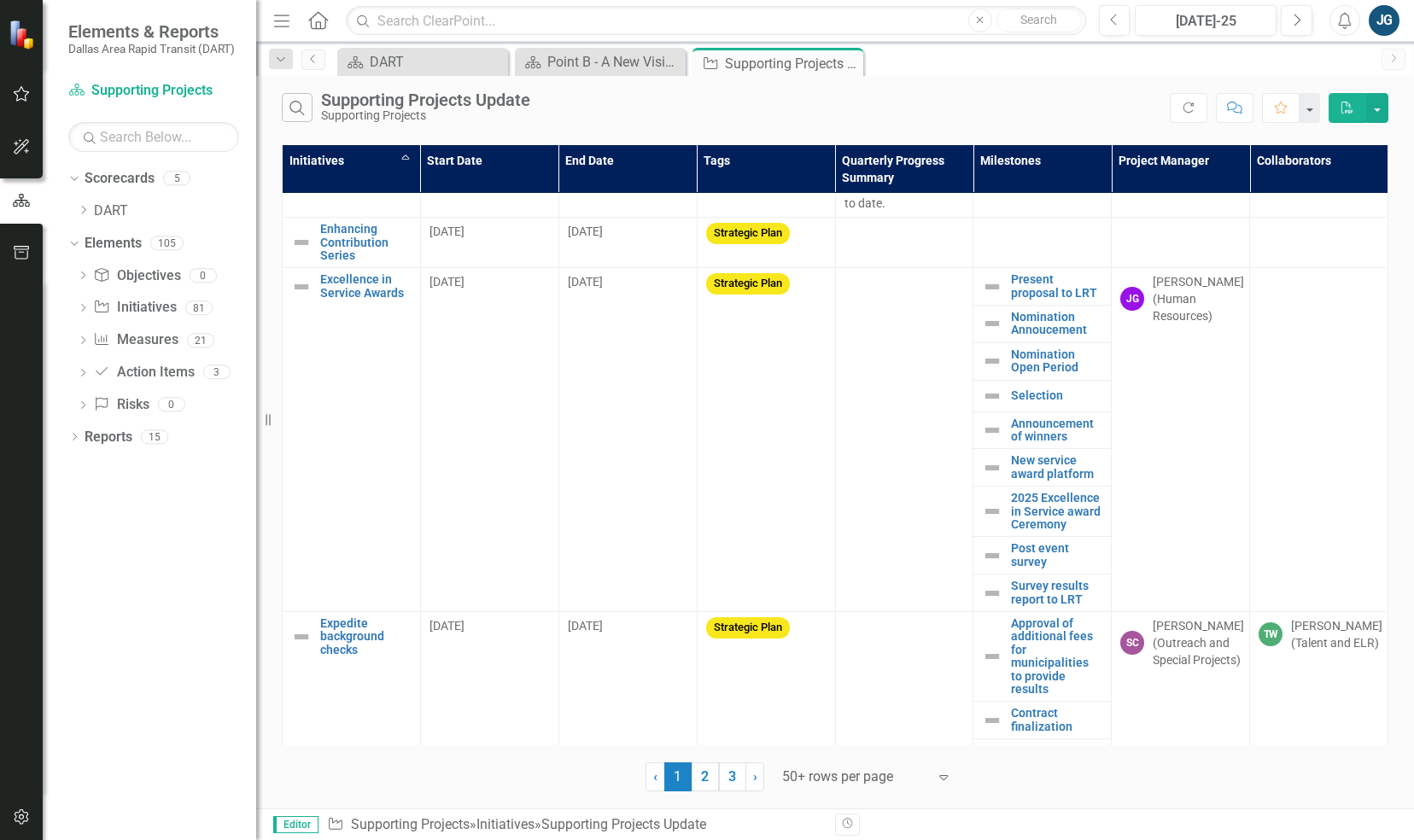
scroll to position [7078, 0]
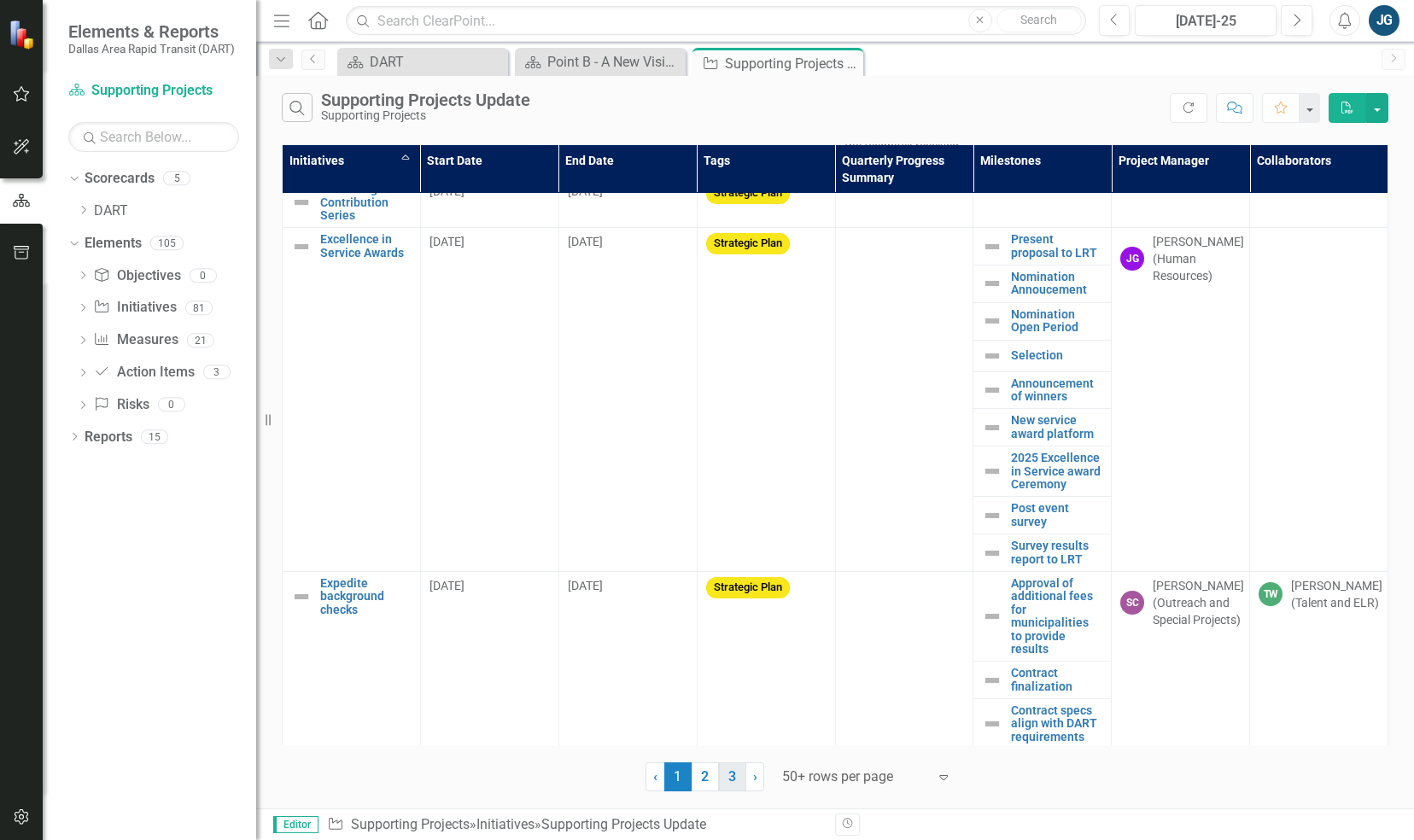
click at [733, 777] on link "3" at bounding box center [732, 776] width 27 height 29
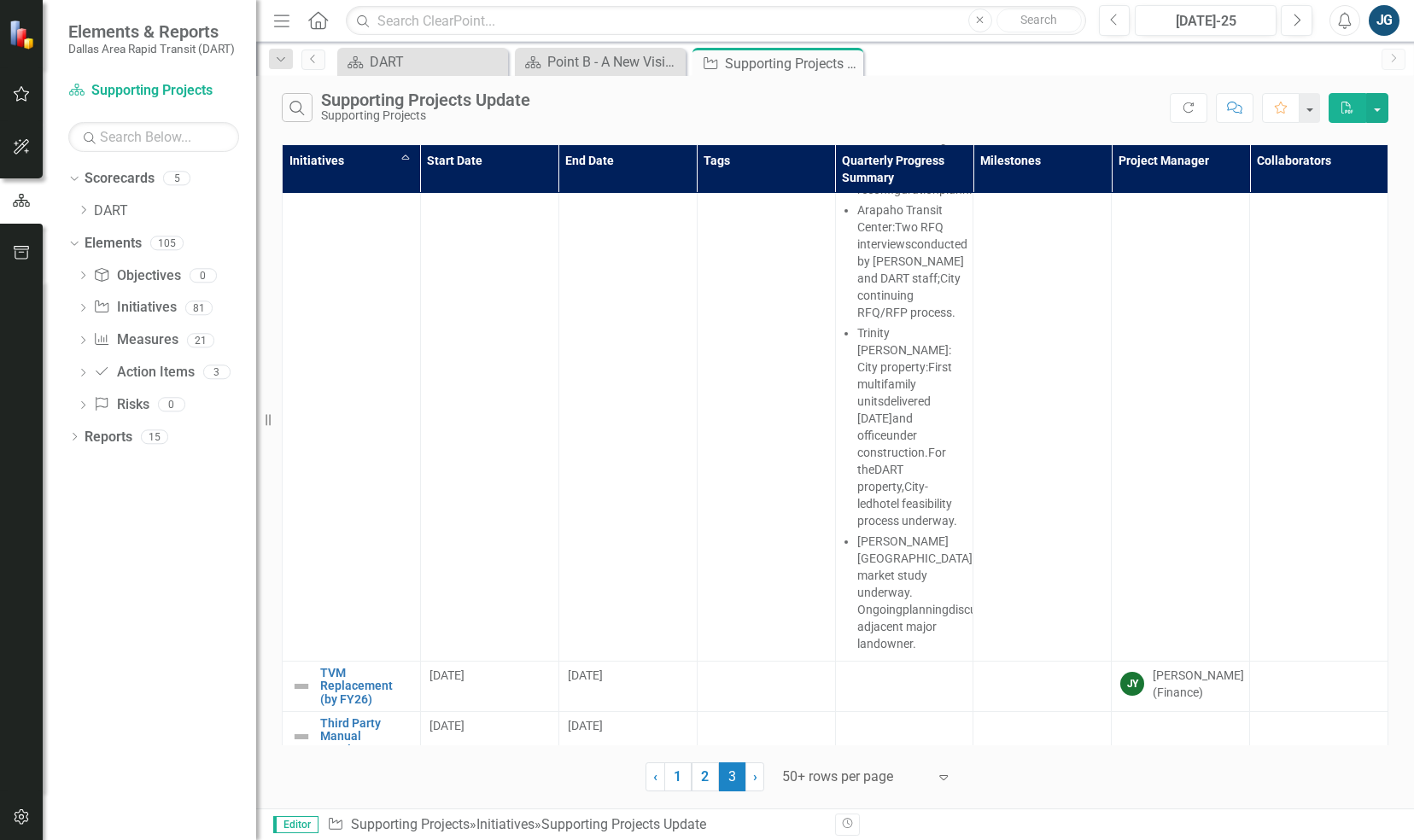
scroll to position [4179, 0]
click at [337, 716] on link "Third Party Manual Development" at bounding box center [366, 736] width 91 height 39
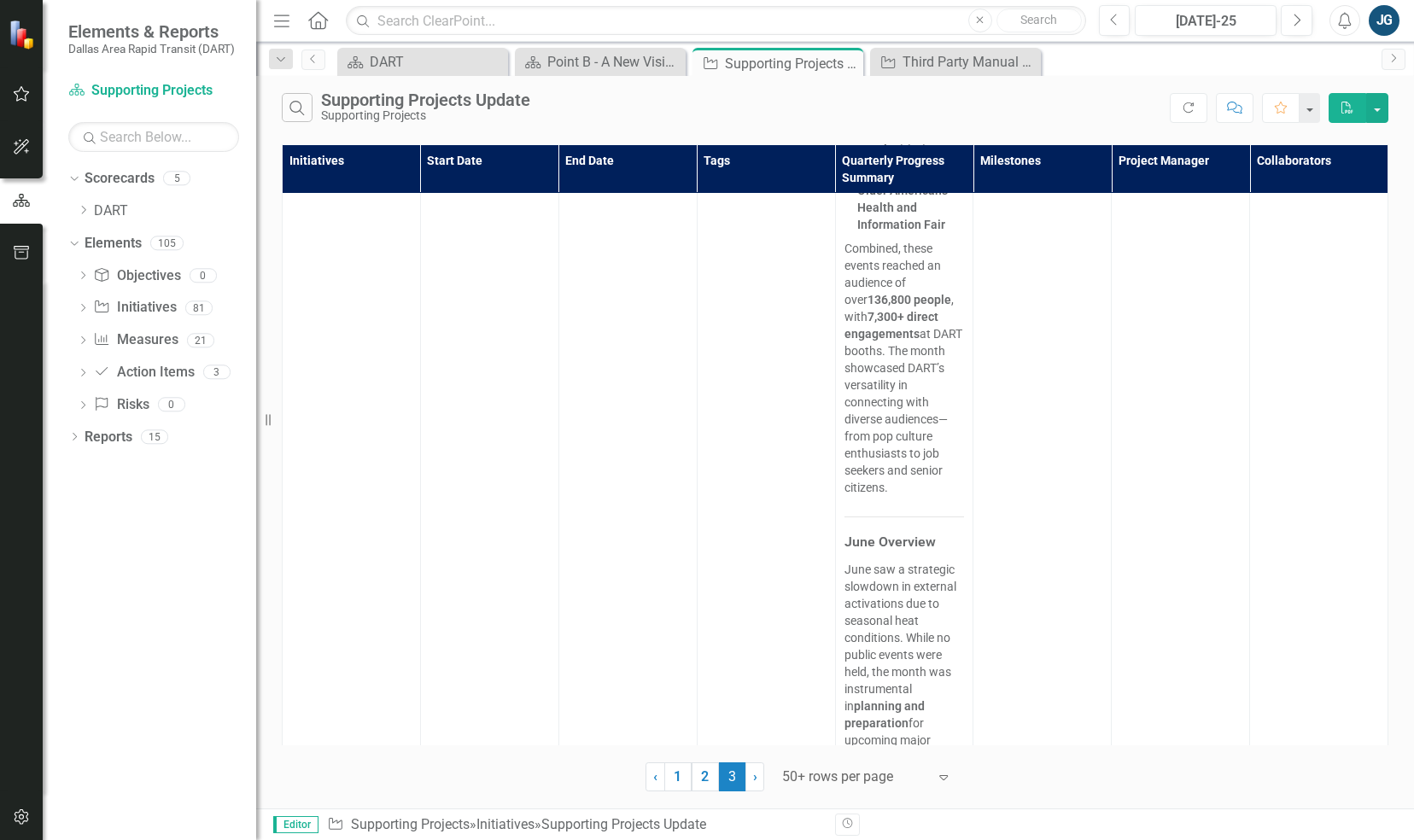
scroll to position [8816, 0]
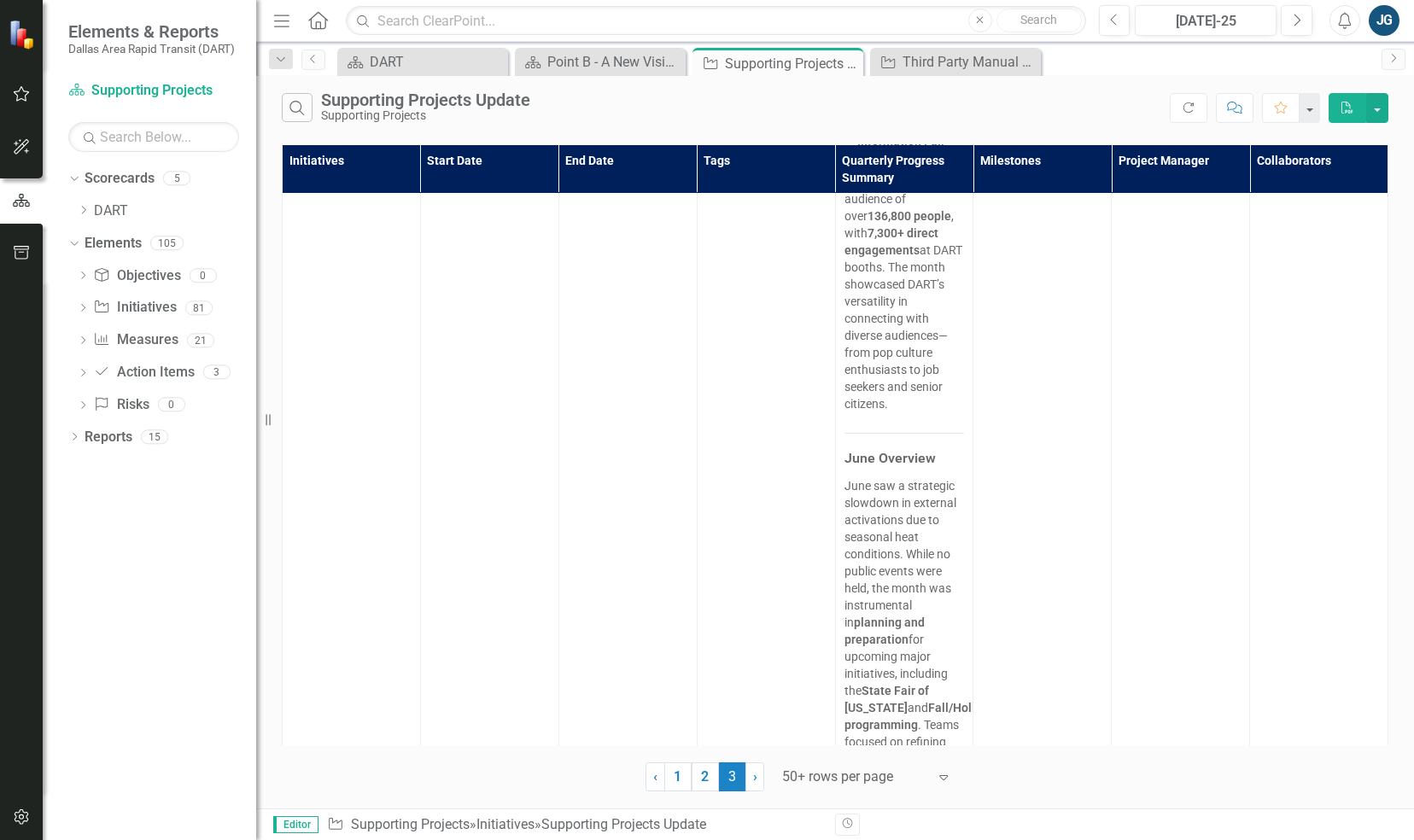
click at [1120, 122] on div "Search Supporting Projects Update Supporting Projects Refresh Comment Favorite …" at bounding box center [835, 103] width 1158 height 56
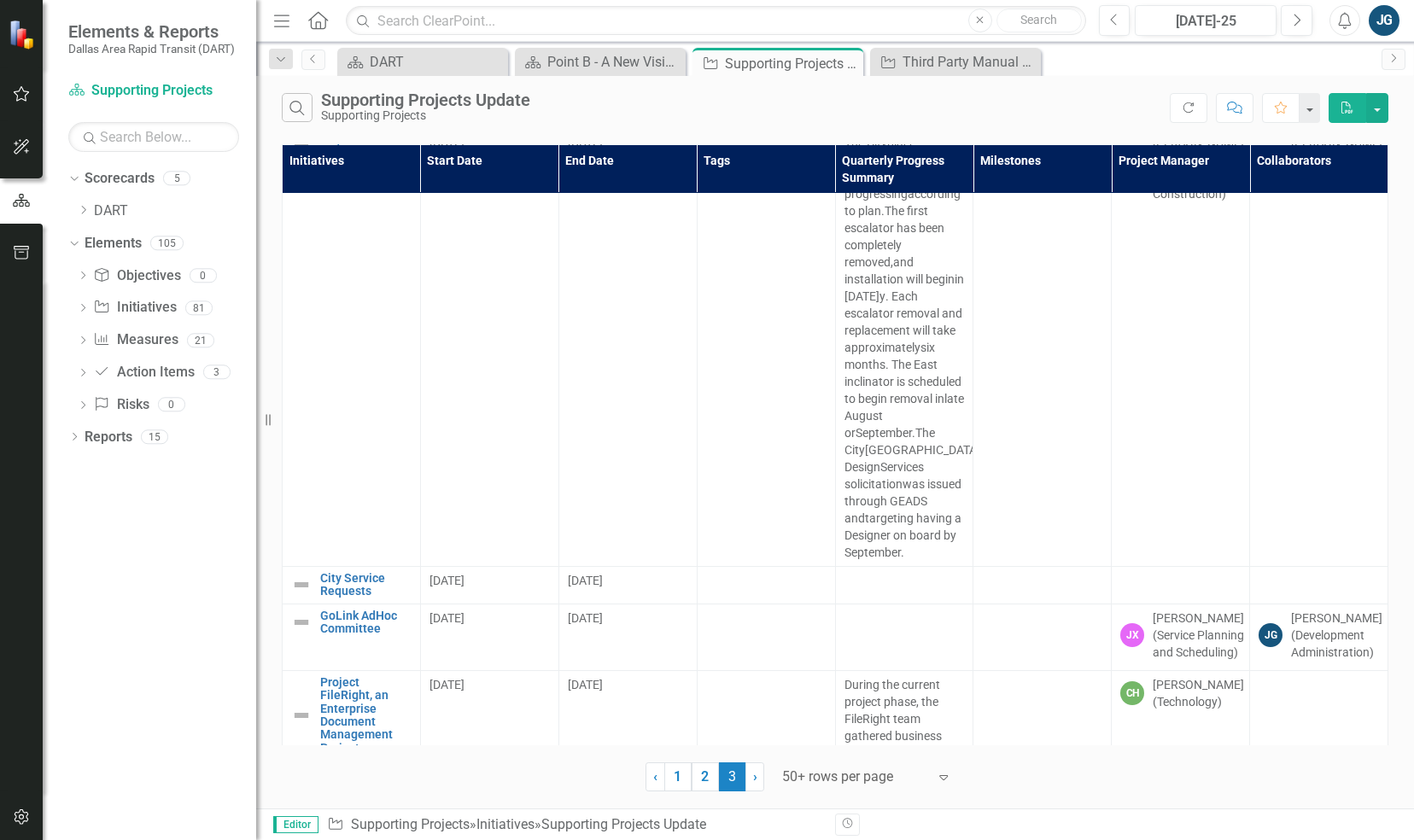
scroll to position [454, 0]
click at [1127, 99] on div "Search Supporting Projects Update Supporting Projects" at bounding box center [725, 107] width 888 height 29
click at [553, 777] on div "‹ Previous 1 2 3 (current) › Next 50+ rows per page Expand" at bounding box center [835, 770] width 1107 height 42
click at [1136, 72] on div "Scorecard DART Close Scorecard Point B - A New Vision for Mobility in [GEOGRAPH…" at bounding box center [853, 61] width 1040 height 27
click at [1115, 81] on div "Search Supporting Projects Update Supporting Projects Refresh Comment Favorite …" at bounding box center [835, 103] width 1158 height 56
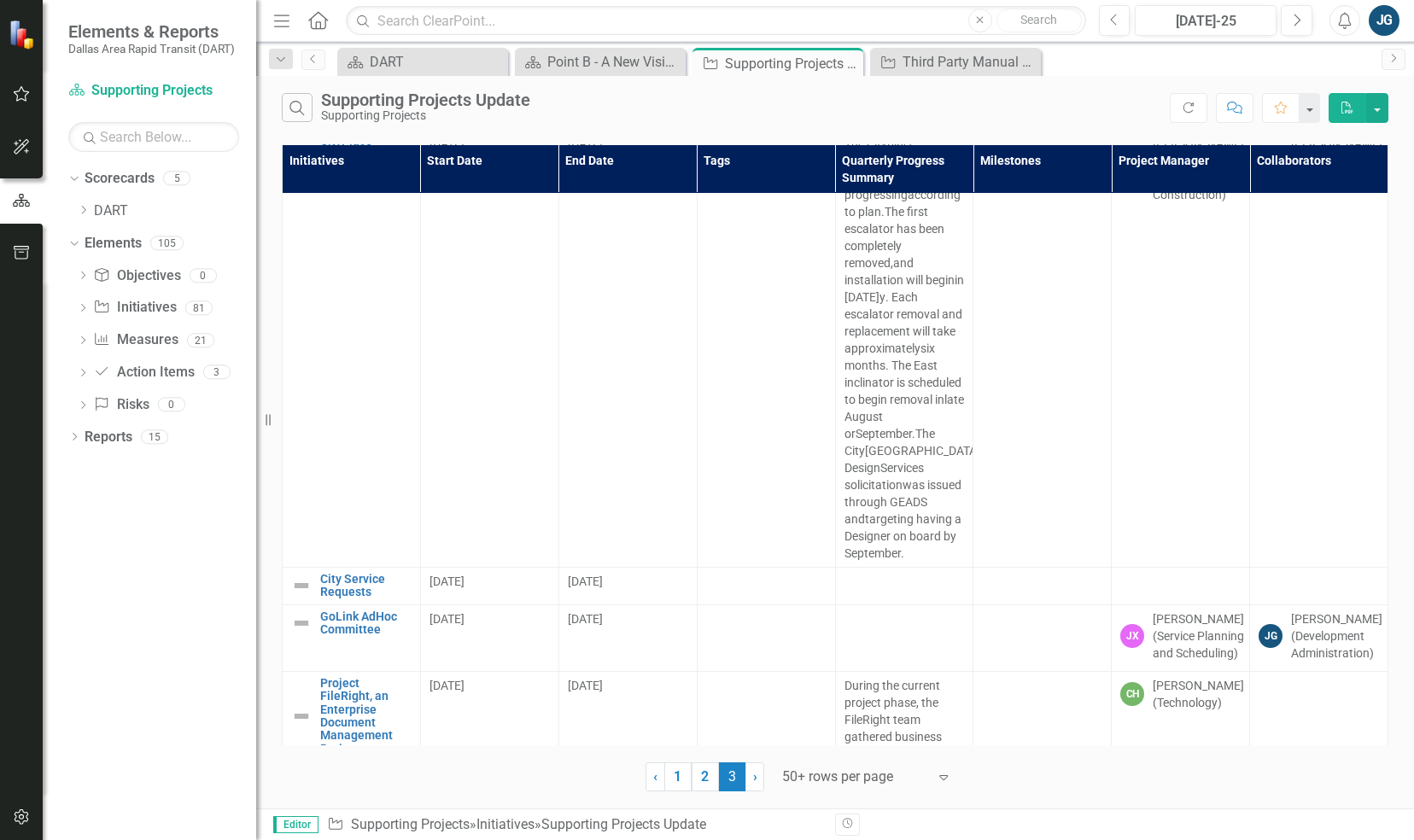
click at [140, 708] on div "Dropdown Scorecards 5 Dropdown DART Strategic Plan Security Strategy Ridership …" at bounding box center [149, 503] width 214 height 676
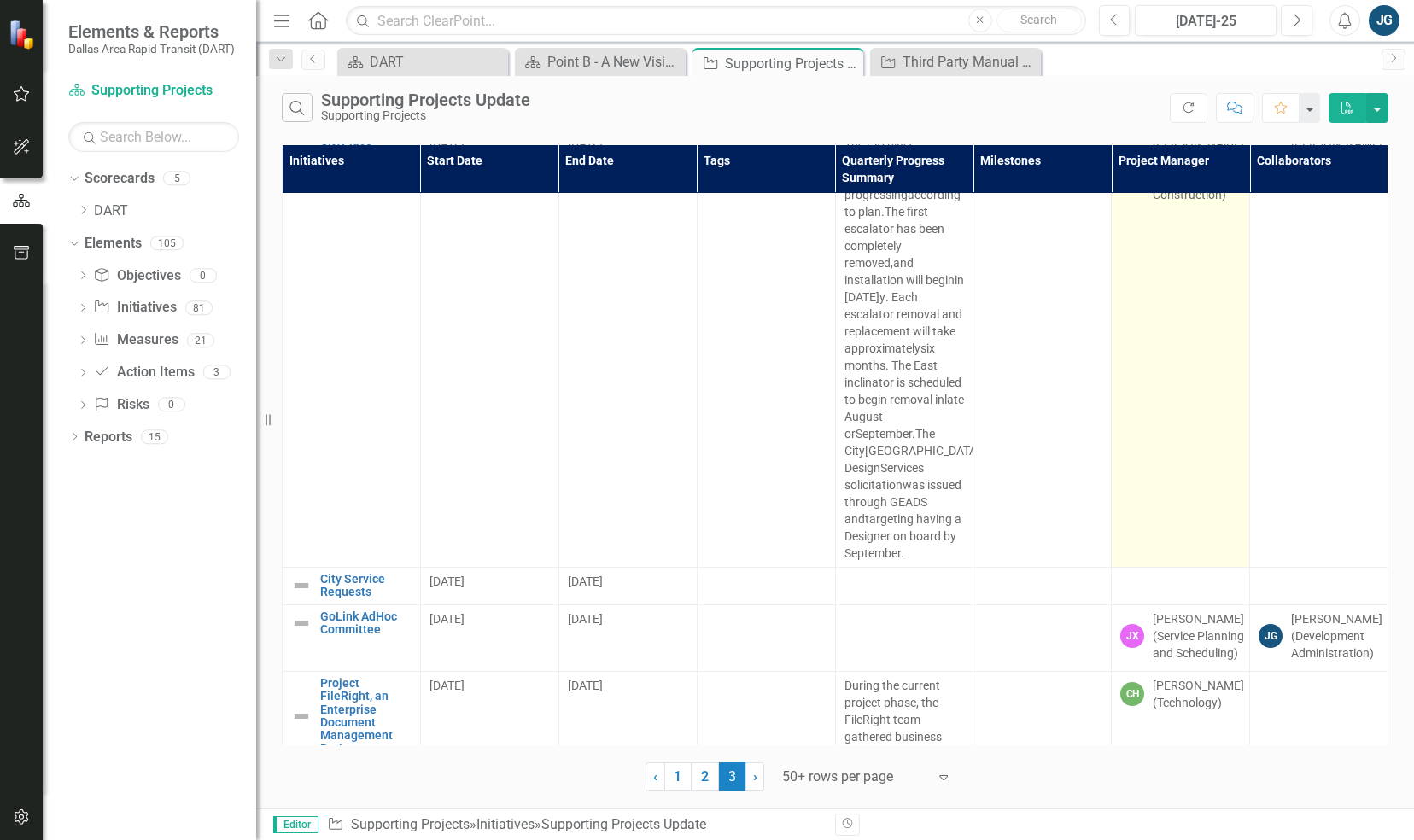
click at [1216, 549] on td "TW [PERSON_NAME] (Capital Design and Construction)" at bounding box center [1181, 349] width 139 height 438
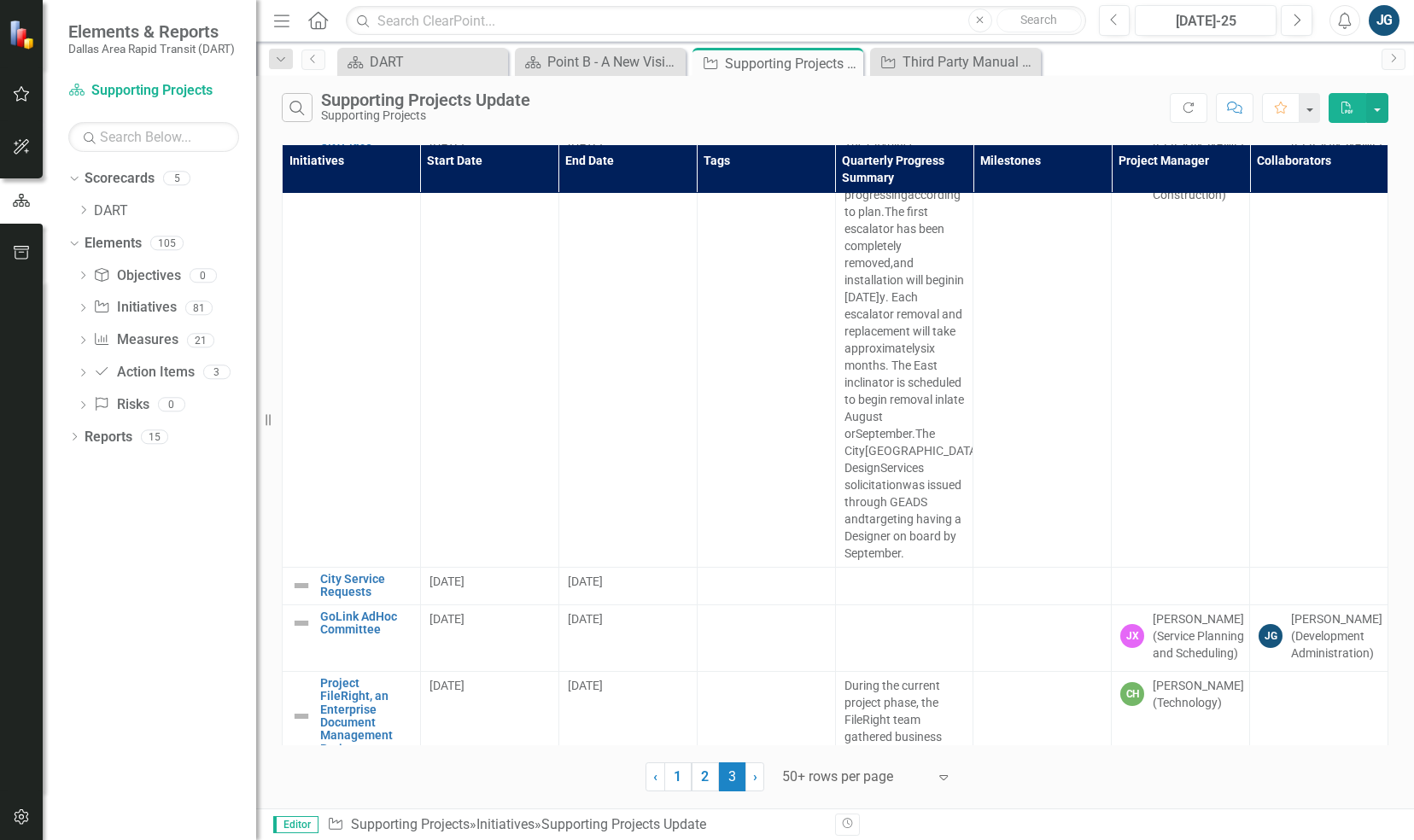
click at [1145, 90] on div "Search Supporting Projects Update Supporting Projects Refresh Comment Favorite …" at bounding box center [835, 103] width 1158 height 56
click at [1135, 89] on div "Search Supporting Projects Update Supporting Projects Refresh Comment Favorite …" at bounding box center [835, 103] width 1158 height 56
click at [1113, 117] on div "Search Supporting Projects Update Supporting Projects" at bounding box center [725, 107] width 888 height 29
